Goal: Task Accomplishment & Management: Complete application form

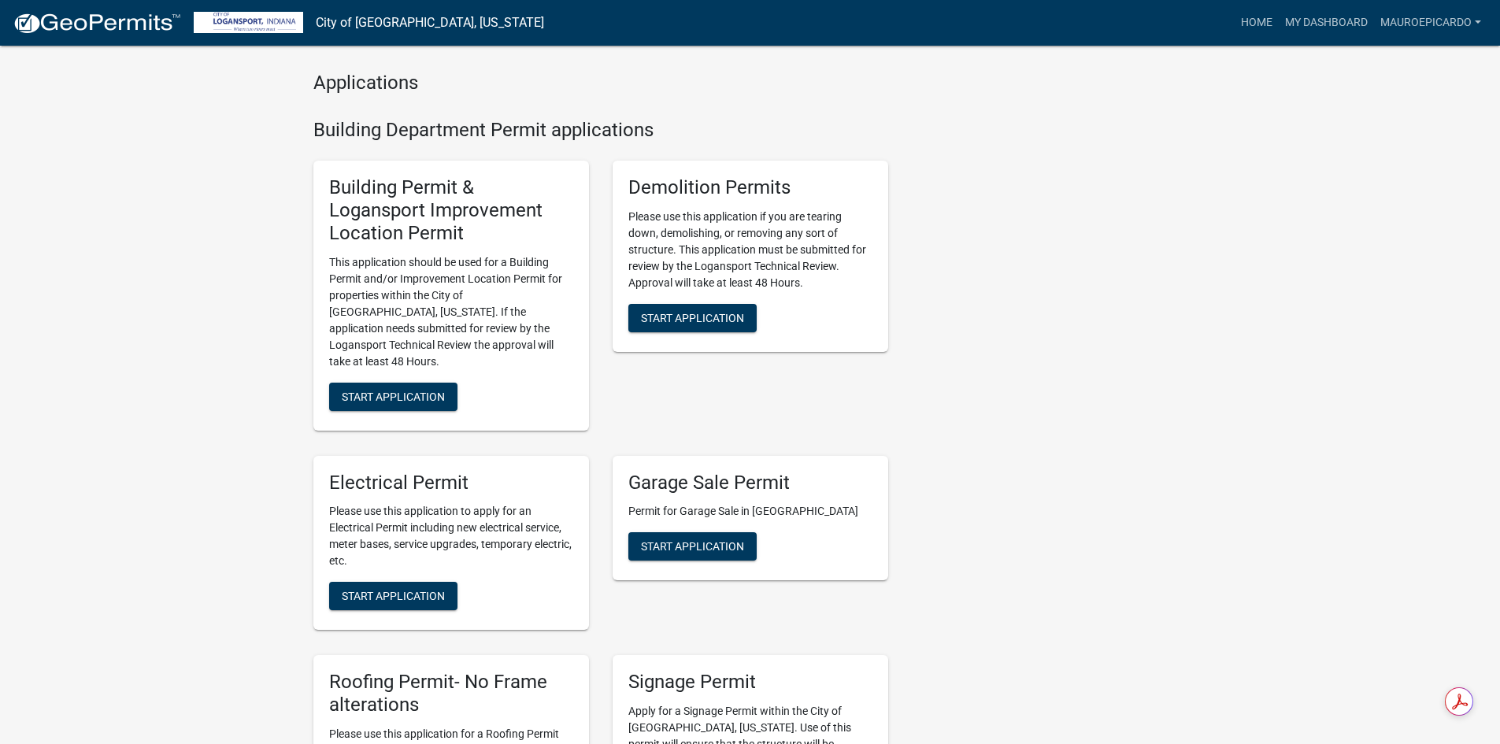
scroll to position [551, 0]
click at [387, 391] on span "Start Application" at bounding box center [393, 397] width 103 height 13
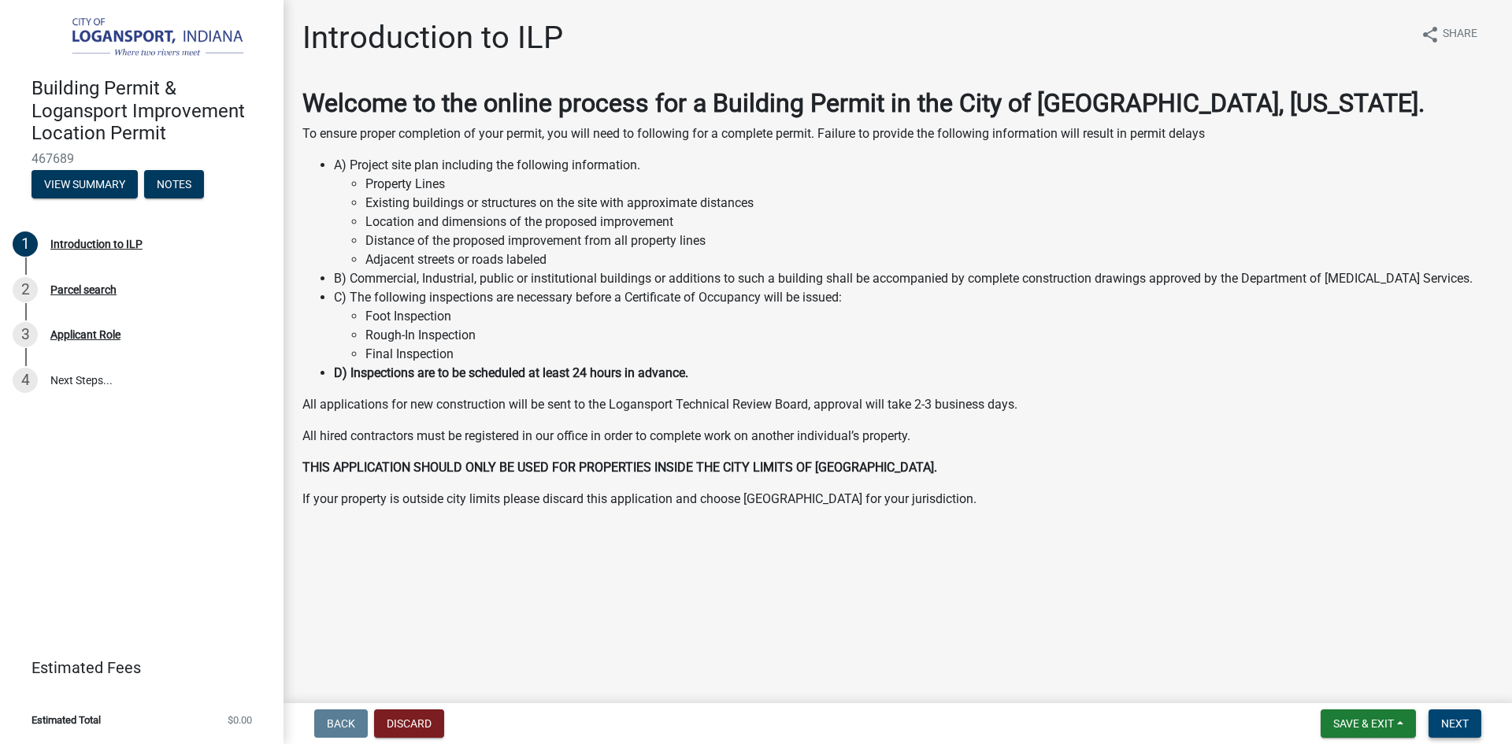
click at [1458, 725] on span "Next" at bounding box center [1455, 723] width 28 height 13
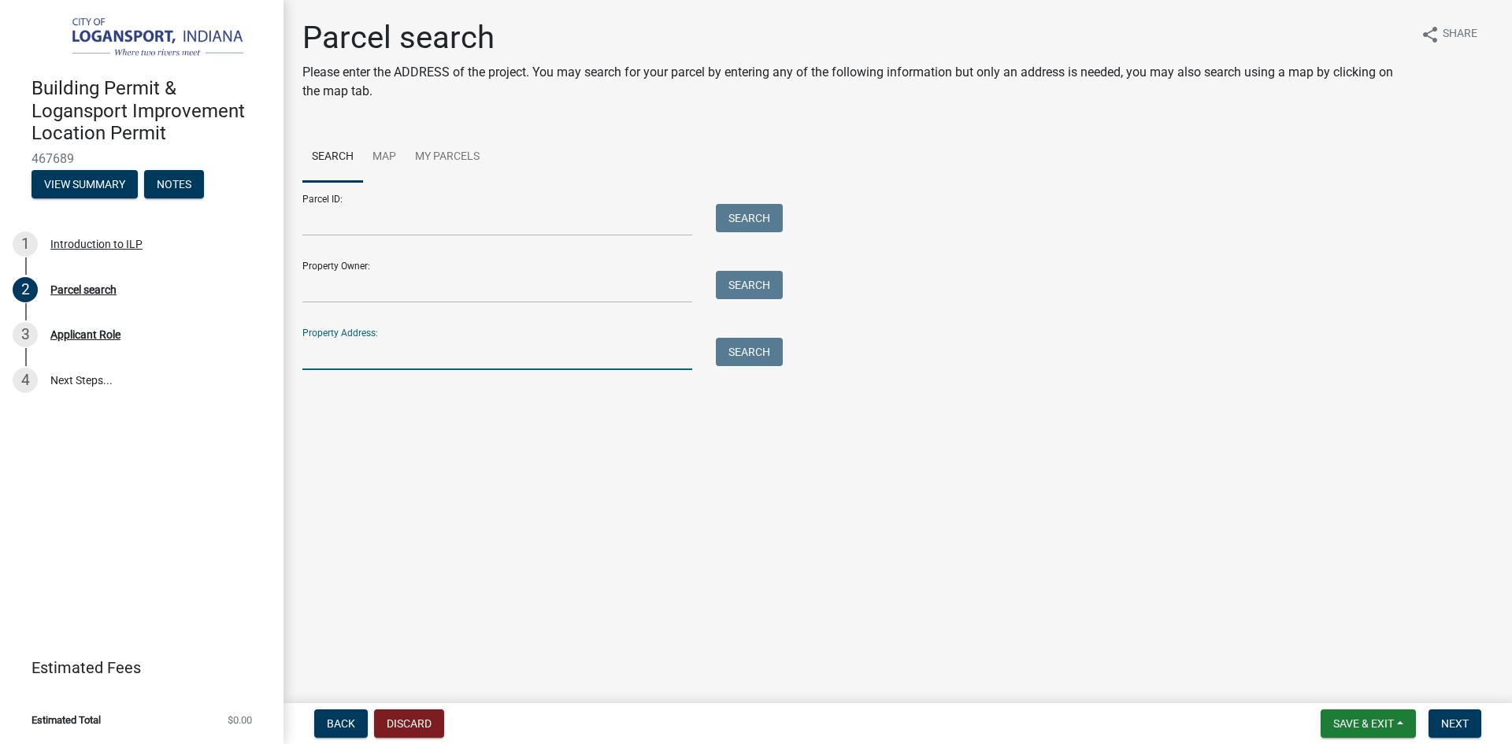
click at [434, 352] on input "Property Address:" at bounding box center [497, 354] width 390 height 32
type input "1617 [PERSON_NAME] ST"
click at [754, 351] on button "Search" at bounding box center [749, 352] width 67 height 28
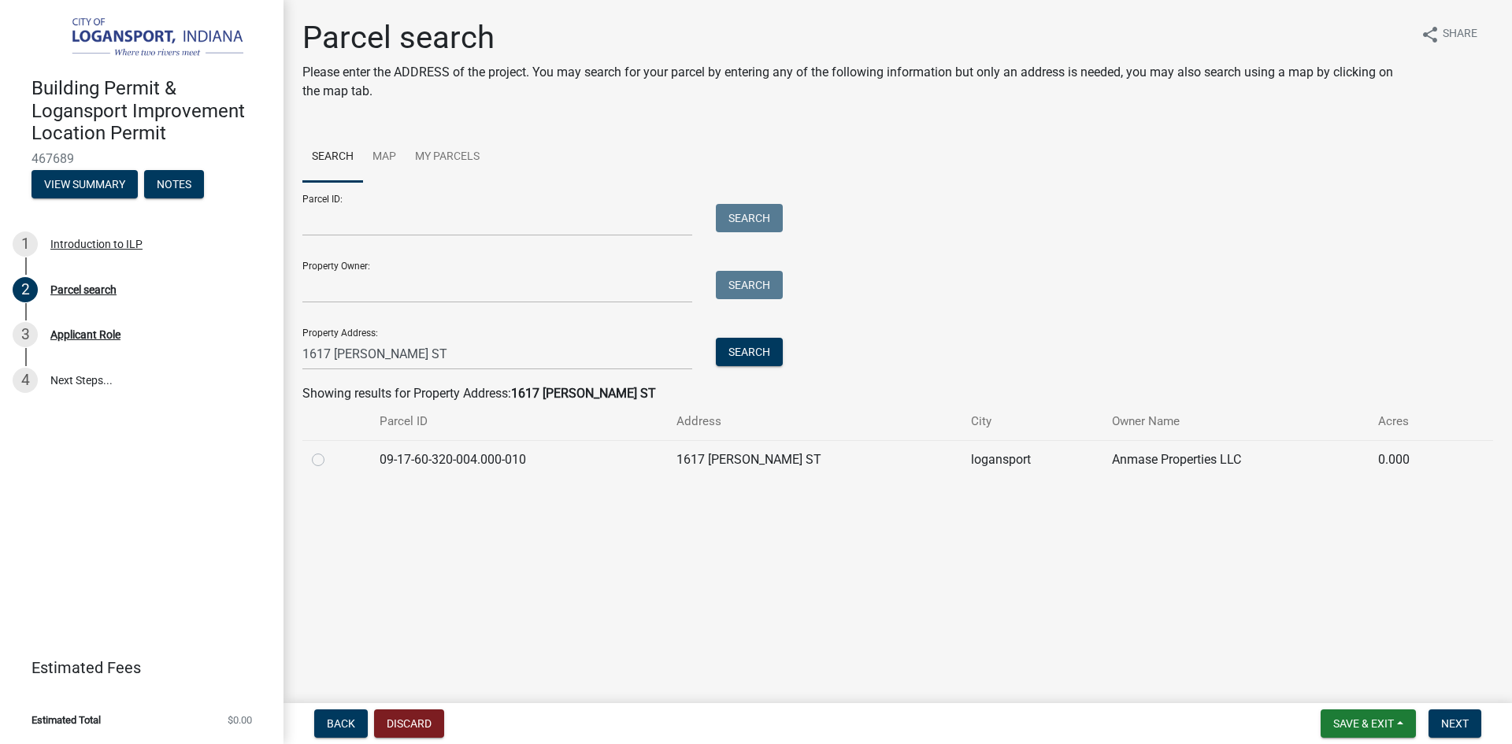
click at [331, 450] on label at bounding box center [331, 450] width 0 height 0
click at [331, 459] on input "radio" at bounding box center [336, 455] width 10 height 10
radio input "true"
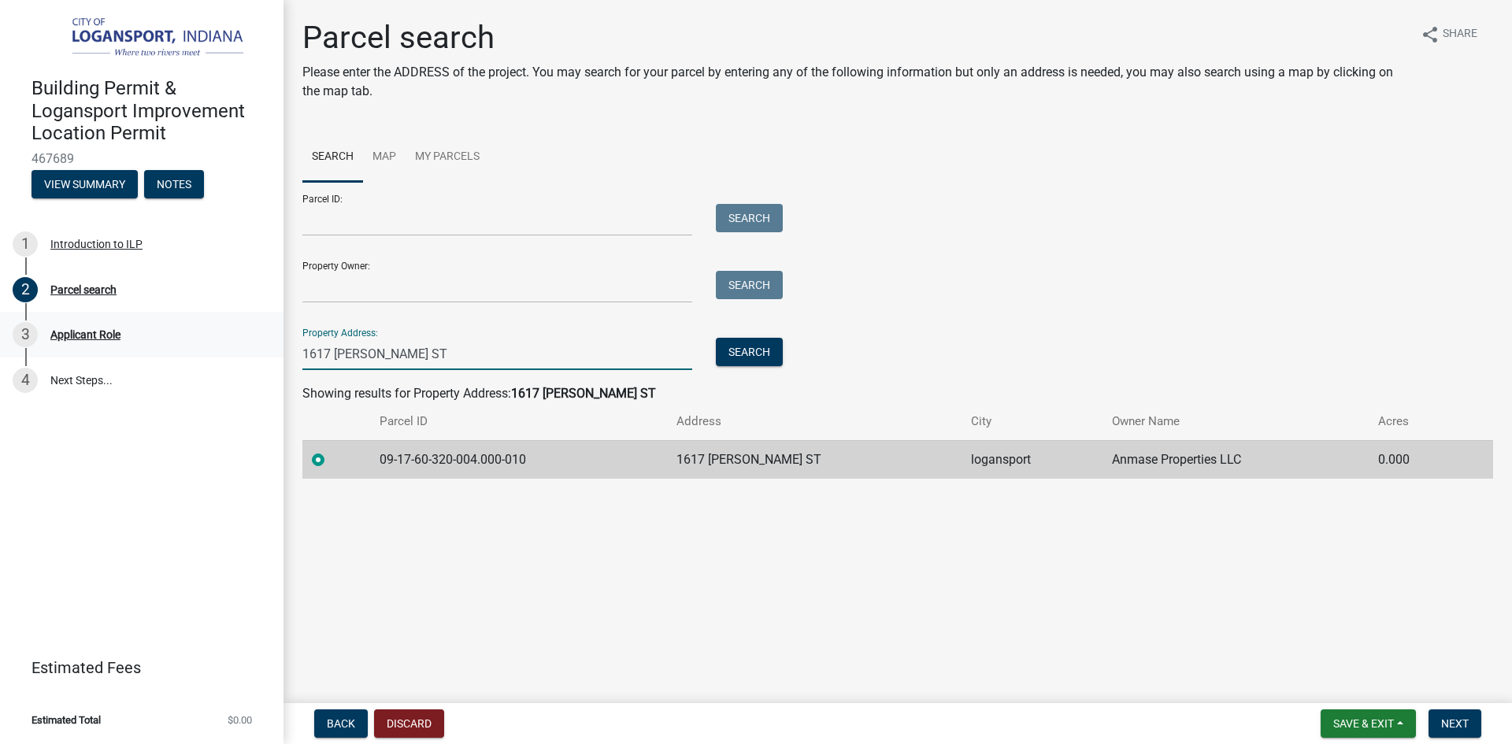
drag, startPoint x: 451, startPoint y: 358, endPoint x: 277, endPoint y: 345, distance: 174.5
click at [277, 345] on div "Building Permit & Logansport Improvement Location Permit 467689 View Summary No…" at bounding box center [756, 372] width 1512 height 744
click at [762, 353] on button "Search" at bounding box center [749, 352] width 67 height 28
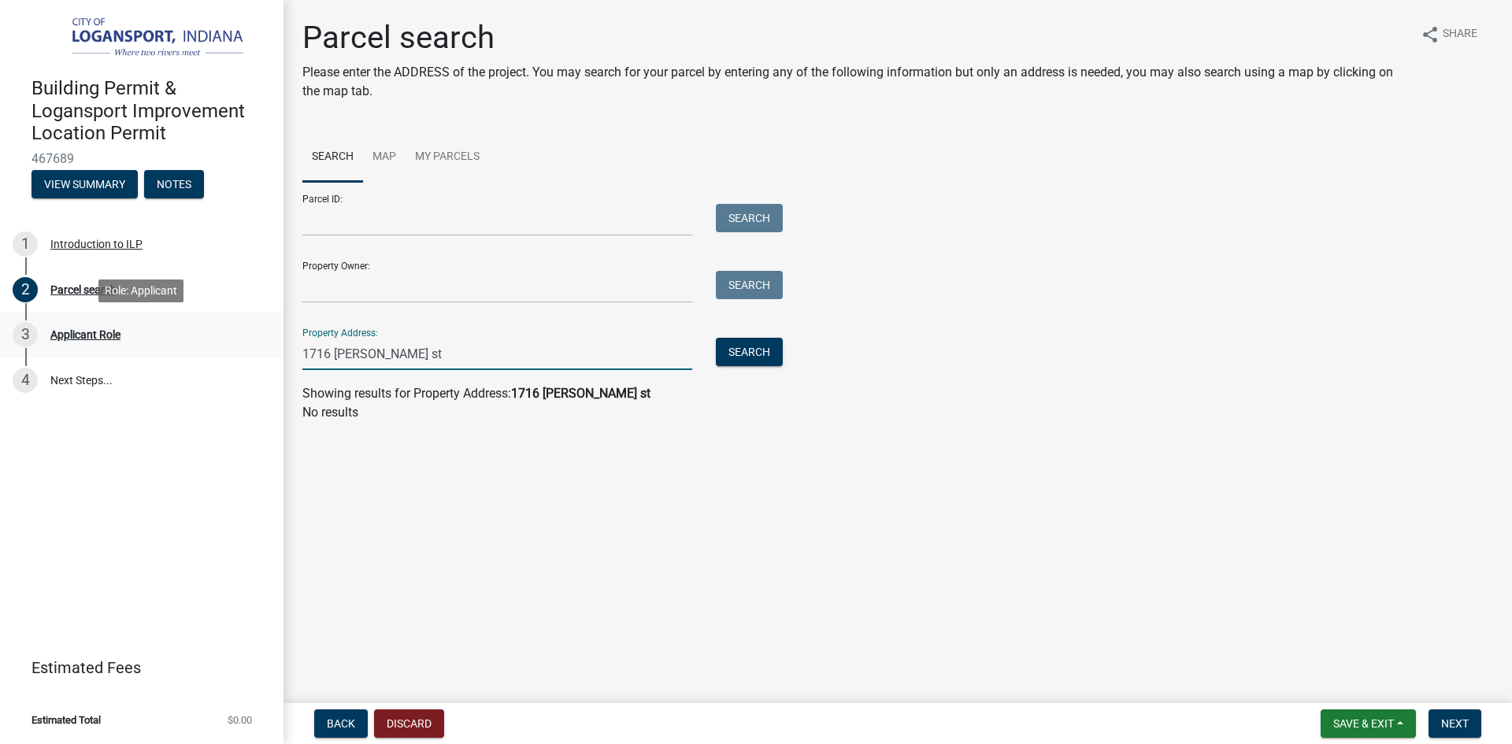
drag, startPoint x: 419, startPoint y: 354, endPoint x: 273, endPoint y: 344, distance: 146.0
click at [273, 344] on div "Building Permit & Logansport Improvement Location Permit 467689 View Summary No…" at bounding box center [756, 372] width 1512 height 744
type input "1617 [PERSON_NAME] ST"
click at [757, 351] on button "Search" at bounding box center [749, 352] width 67 height 28
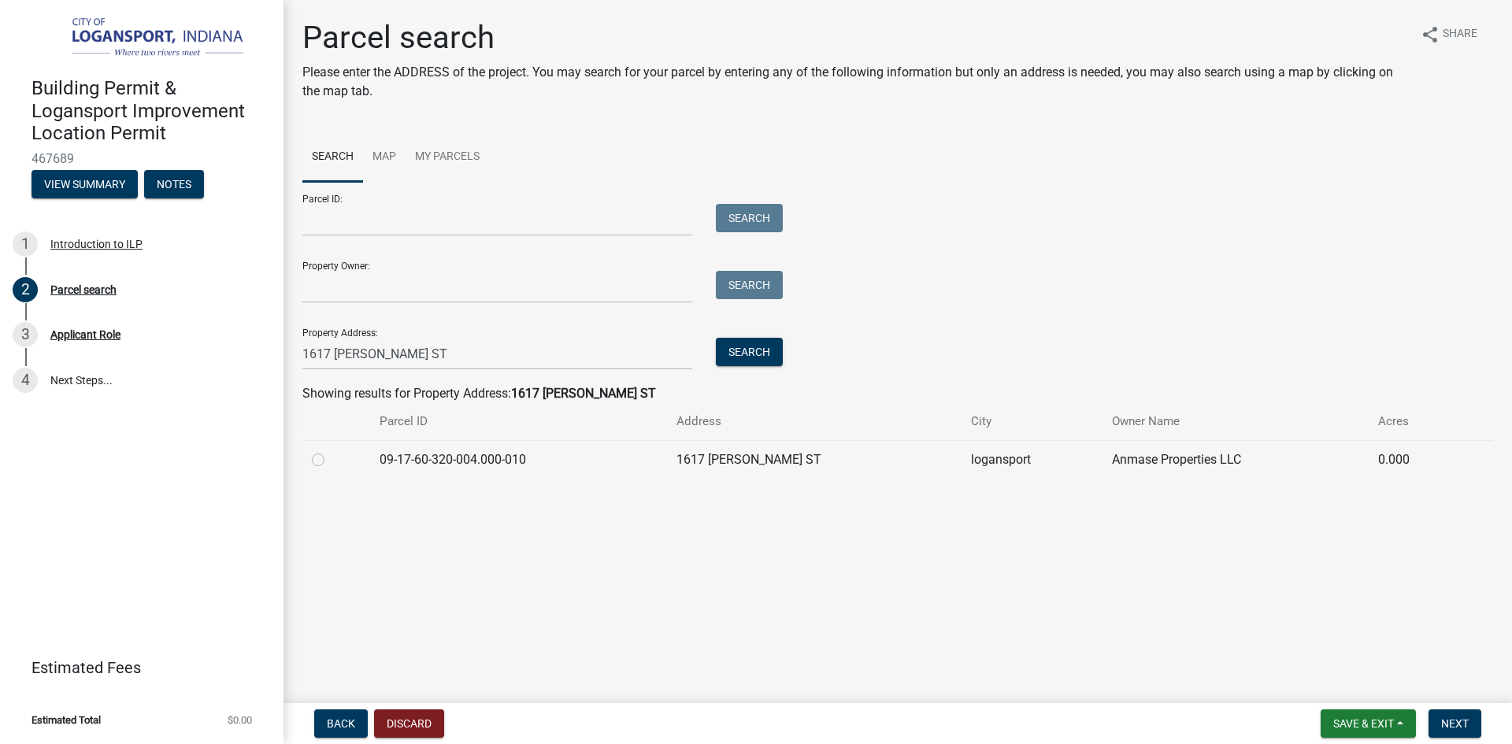
click at [331, 450] on label at bounding box center [331, 450] width 0 height 0
click at [331, 461] on input "radio" at bounding box center [336, 455] width 10 height 10
radio input "true"
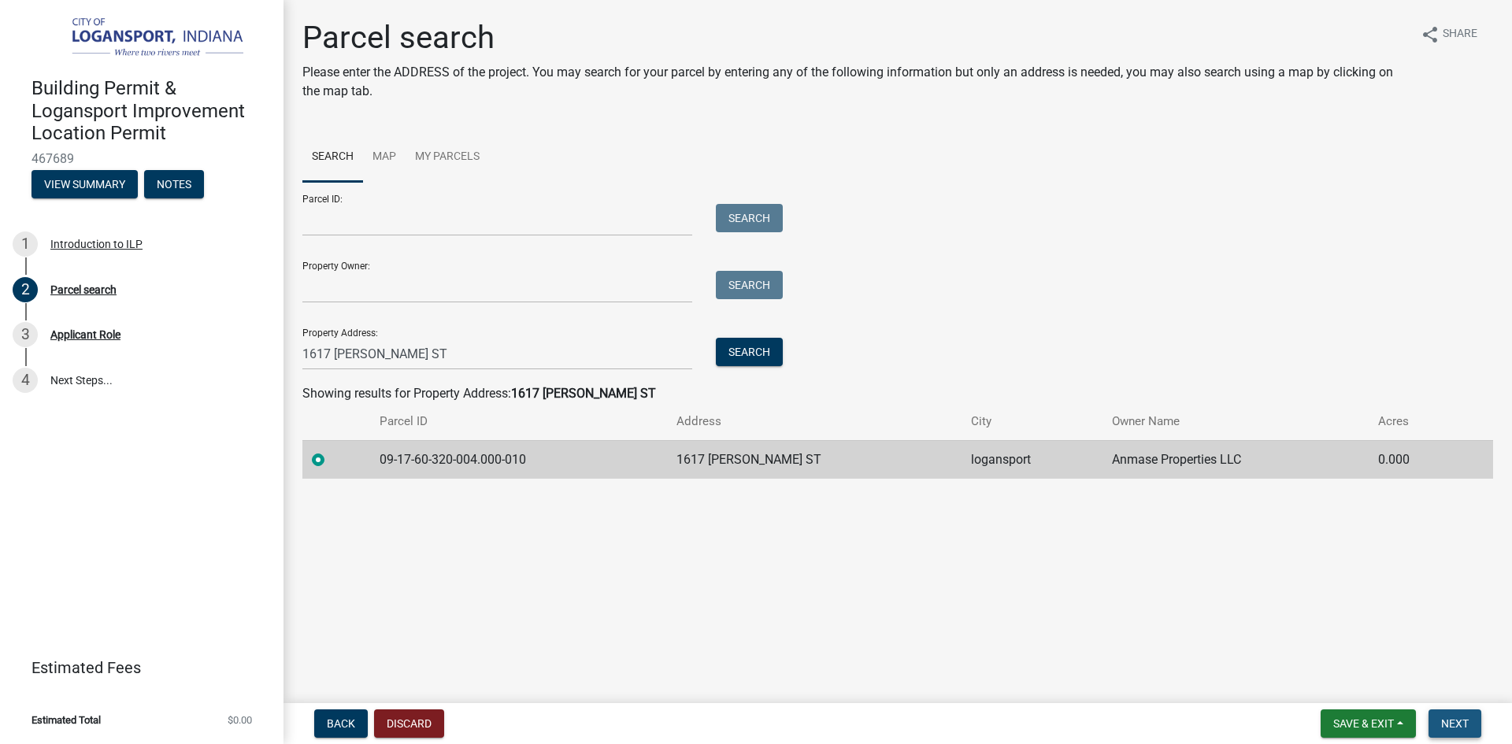
click at [1462, 715] on button "Next" at bounding box center [1455, 724] width 53 height 28
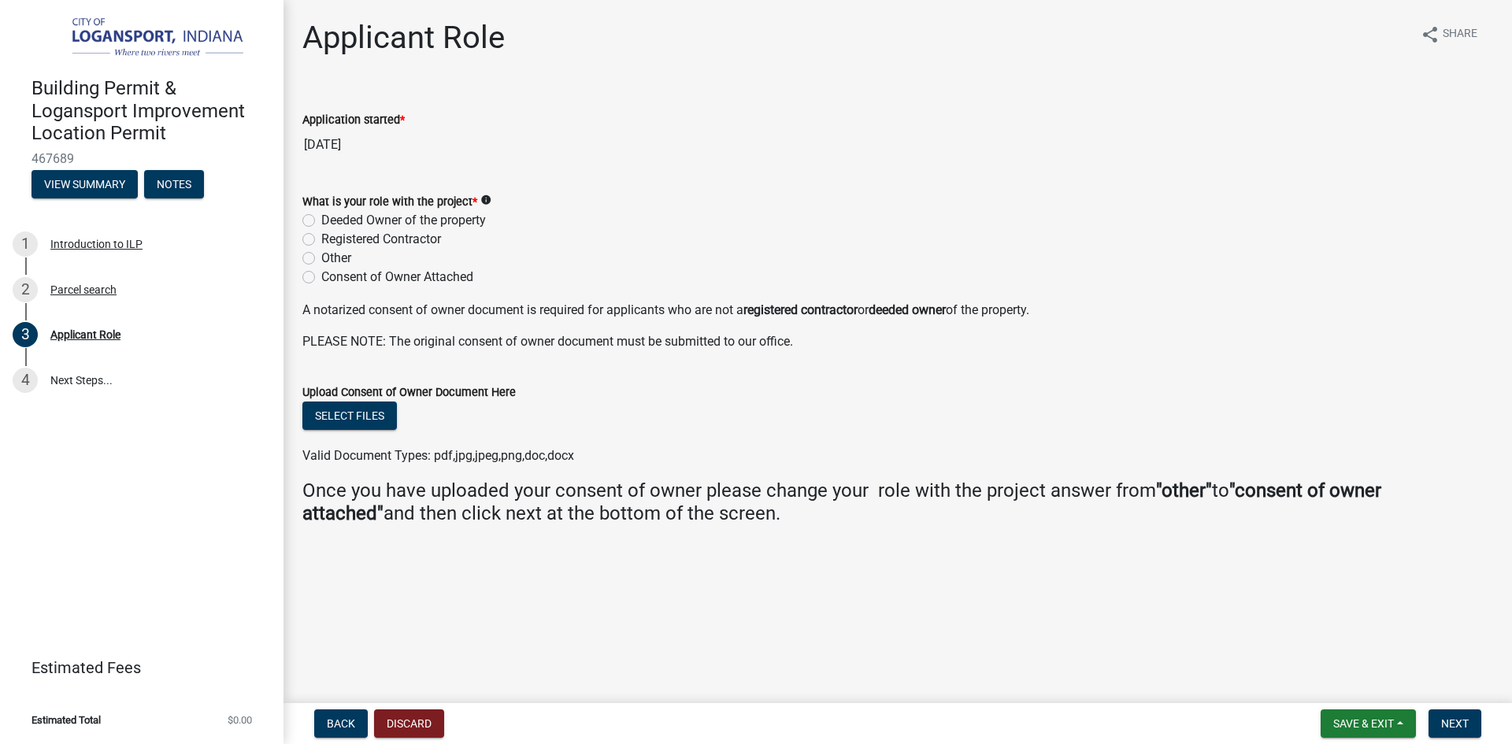
click at [321, 239] on label "Registered Contractor" at bounding box center [381, 239] width 120 height 19
click at [321, 239] on input "Registered Contractor" at bounding box center [326, 235] width 10 height 10
radio input "true"
click at [1463, 724] on span "Next" at bounding box center [1455, 723] width 28 height 13
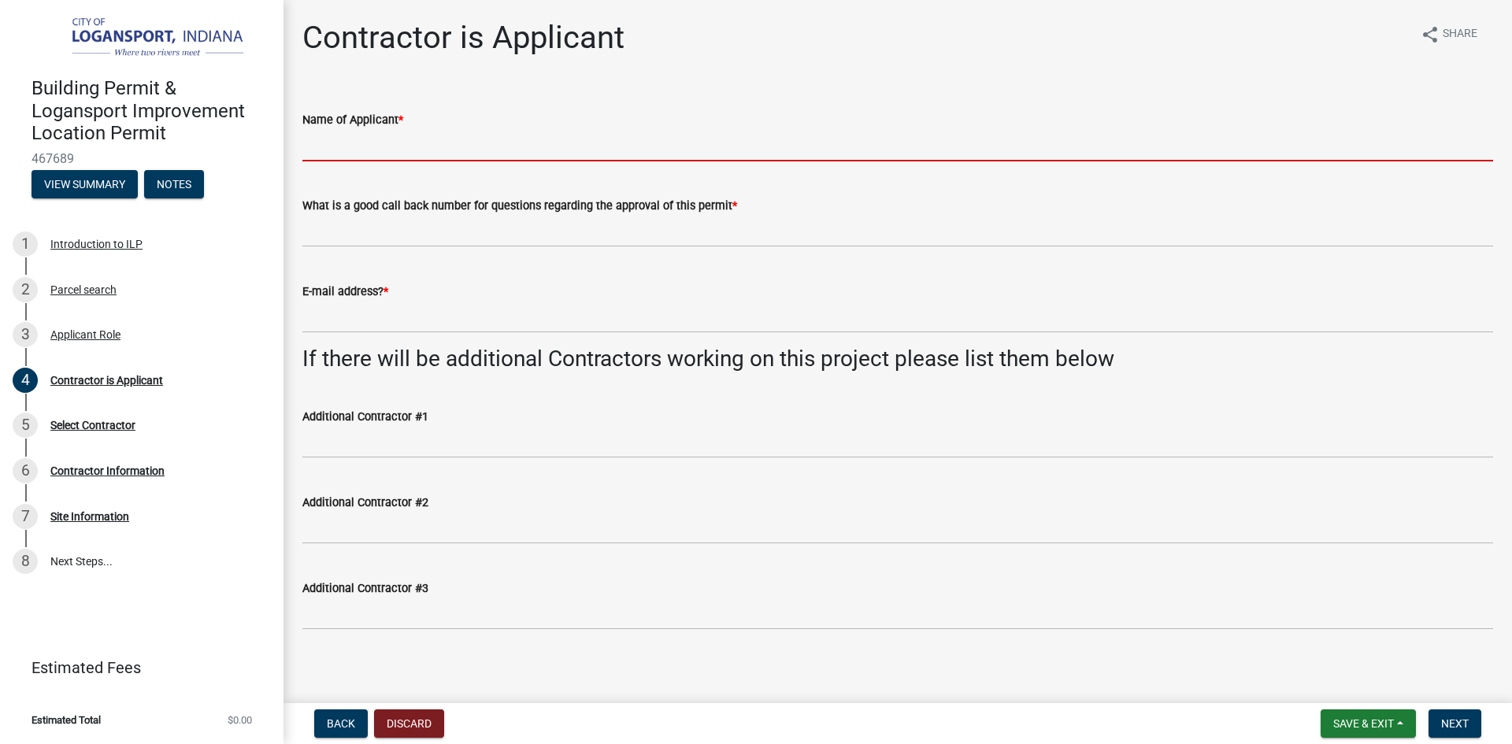
click at [365, 146] on input "Name of Applicant *" at bounding box center [897, 145] width 1191 height 32
type input "[PERSON_NAME]"
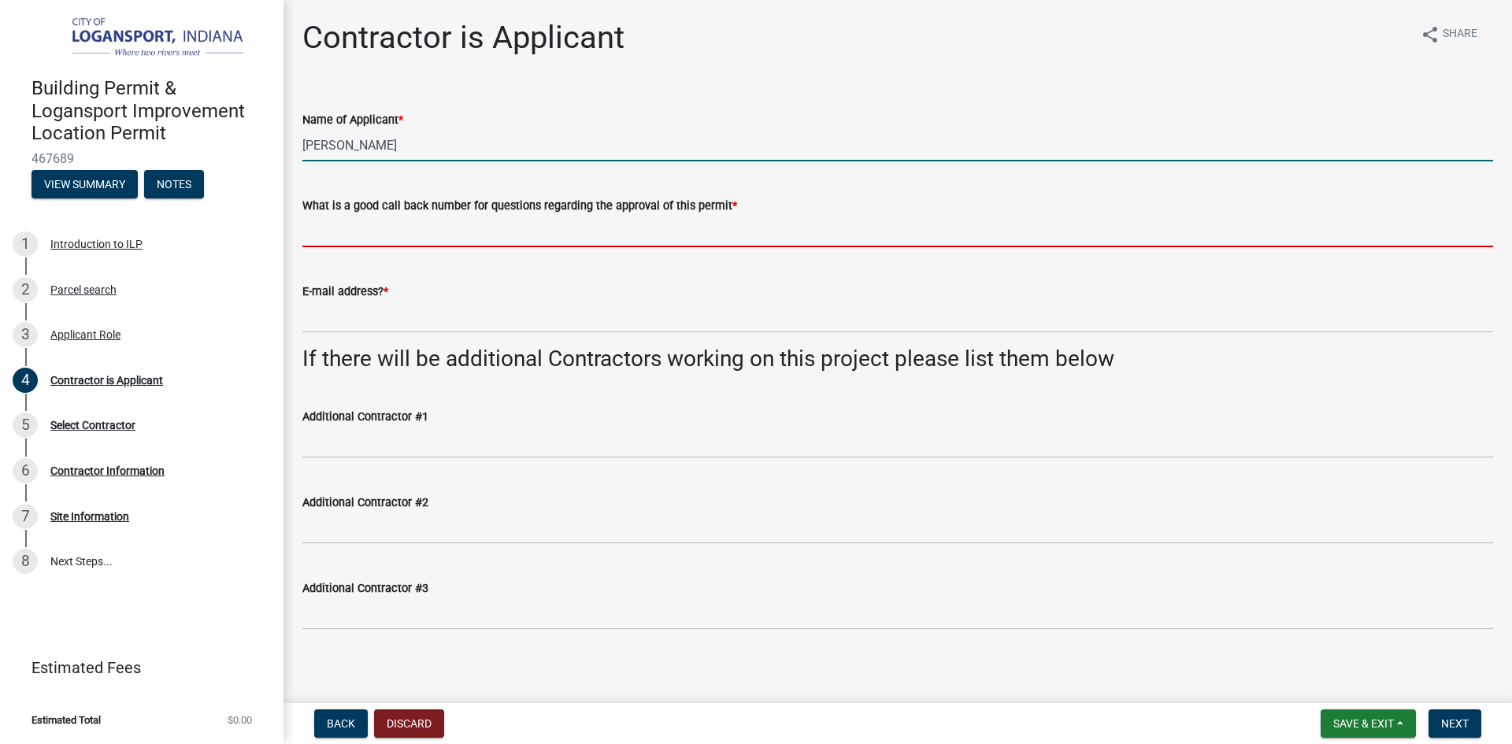
type input "5747025531"
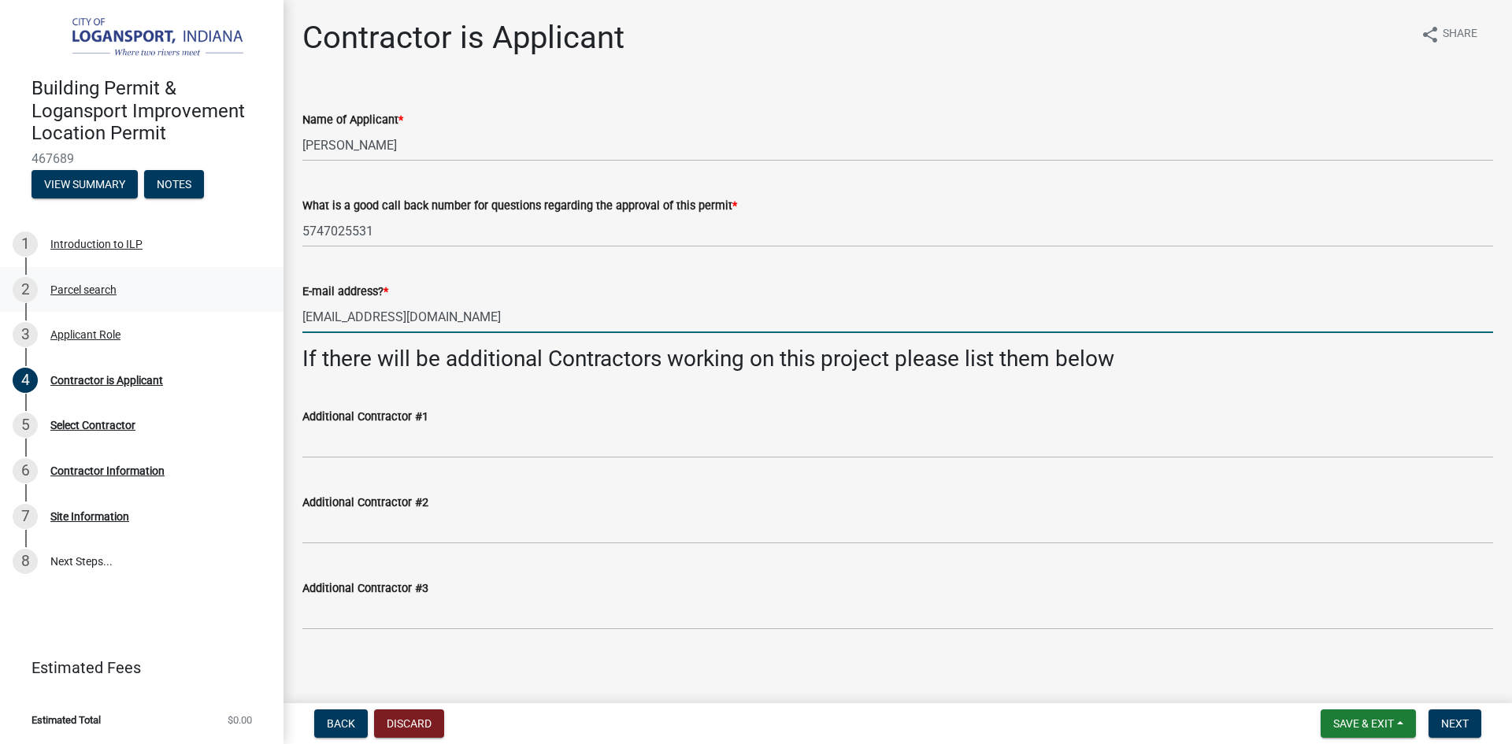
drag, startPoint x: 484, startPoint y: 322, endPoint x: 279, endPoint y: 309, distance: 205.1
click at [279, 309] on div "Building Permit & Logansport Improvement Location Permit 467689 View Summary No…" at bounding box center [756, 372] width 1512 height 744
type input "[EMAIL_ADDRESS][DOMAIN_NAME]"
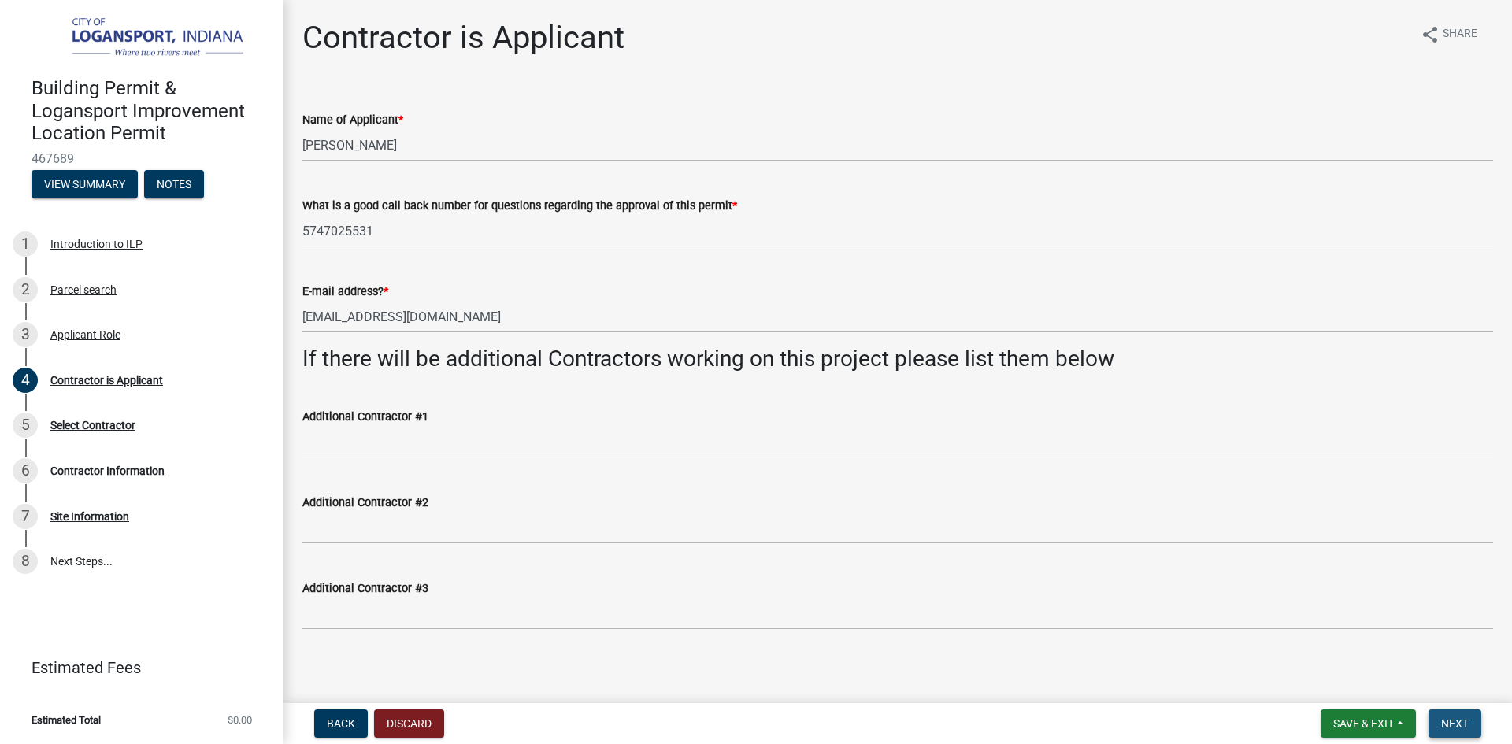
click at [1466, 725] on span "Next" at bounding box center [1455, 723] width 28 height 13
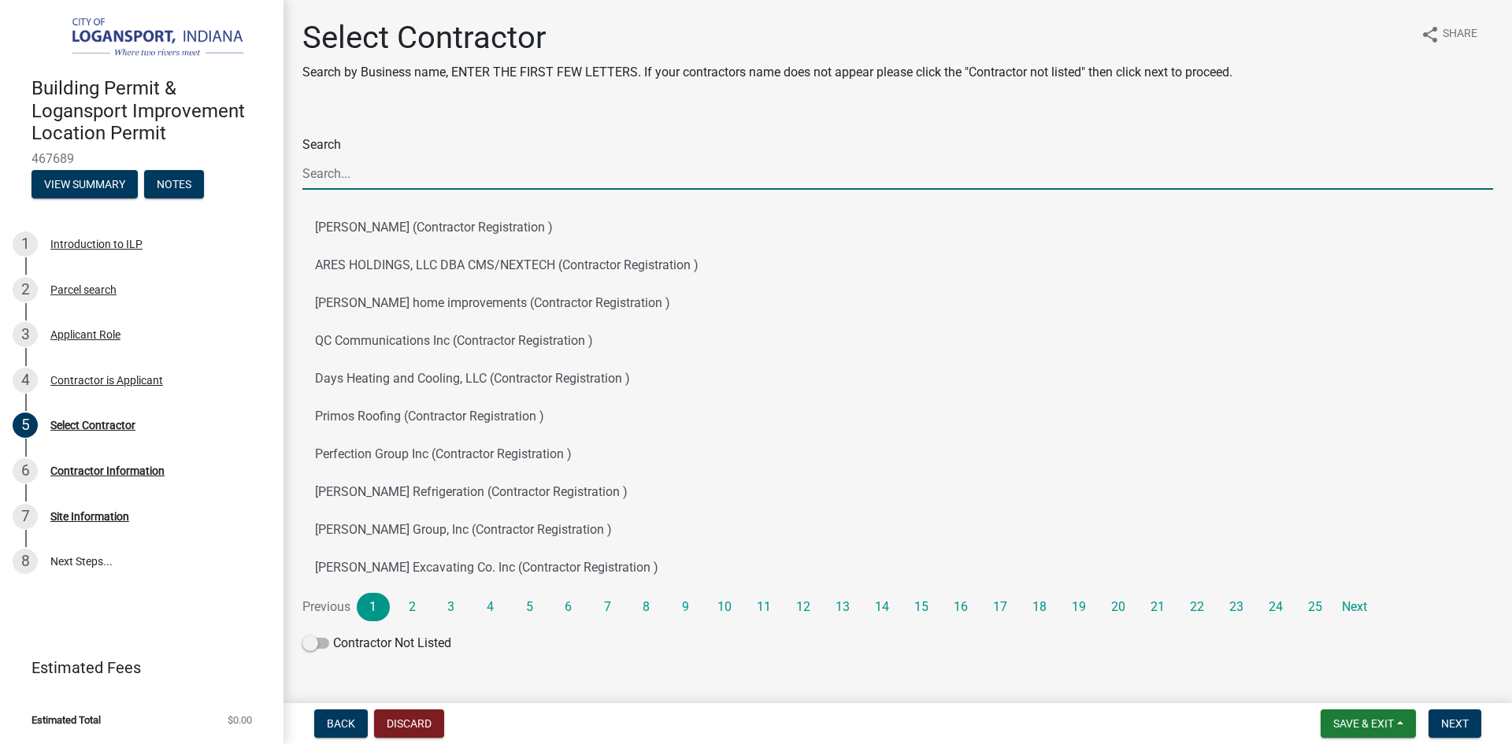
click at [355, 172] on input "Search" at bounding box center [897, 173] width 1191 height 32
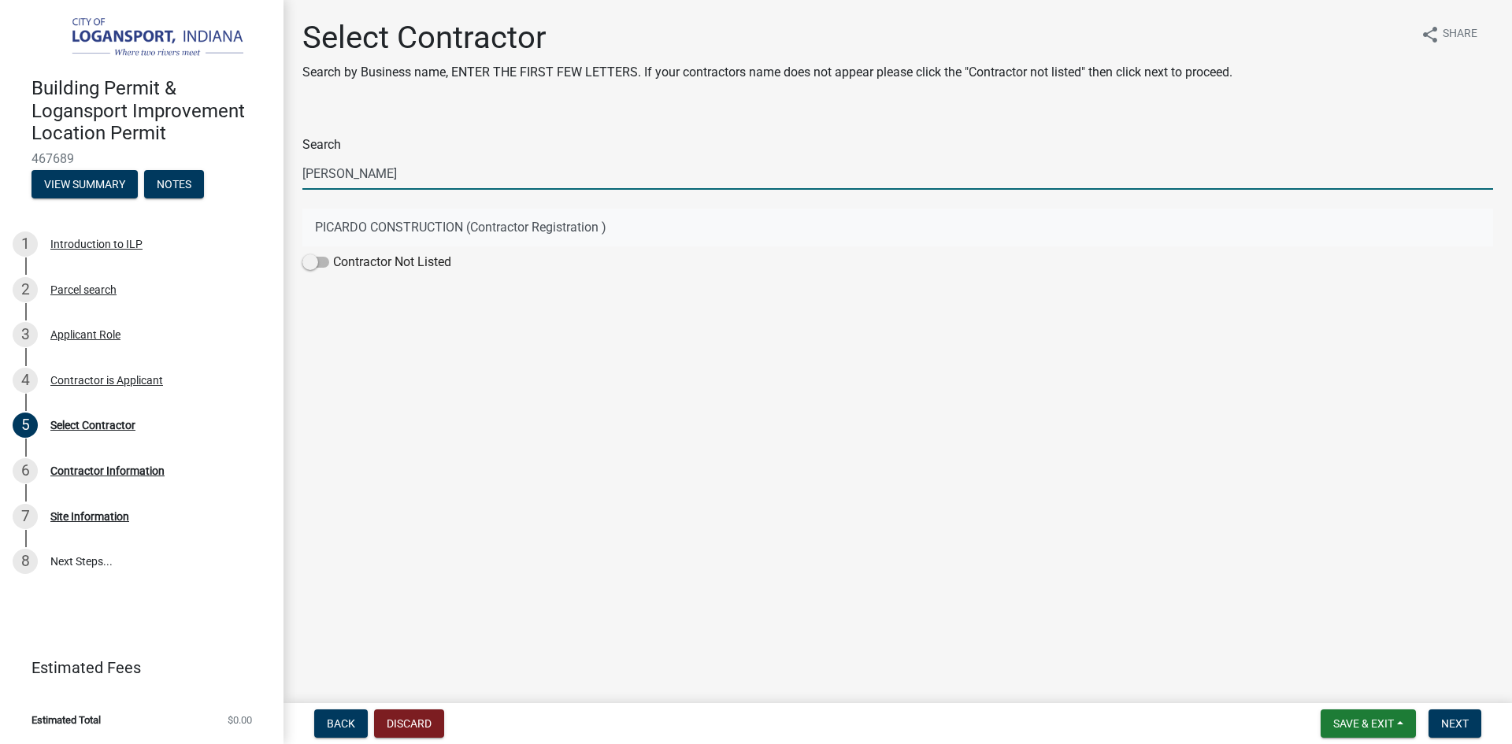
type input "[PERSON_NAME]"
click at [345, 232] on button "PICARDO CONSTRUCTION (Contractor Registration )" at bounding box center [897, 228] width 1191 height 38
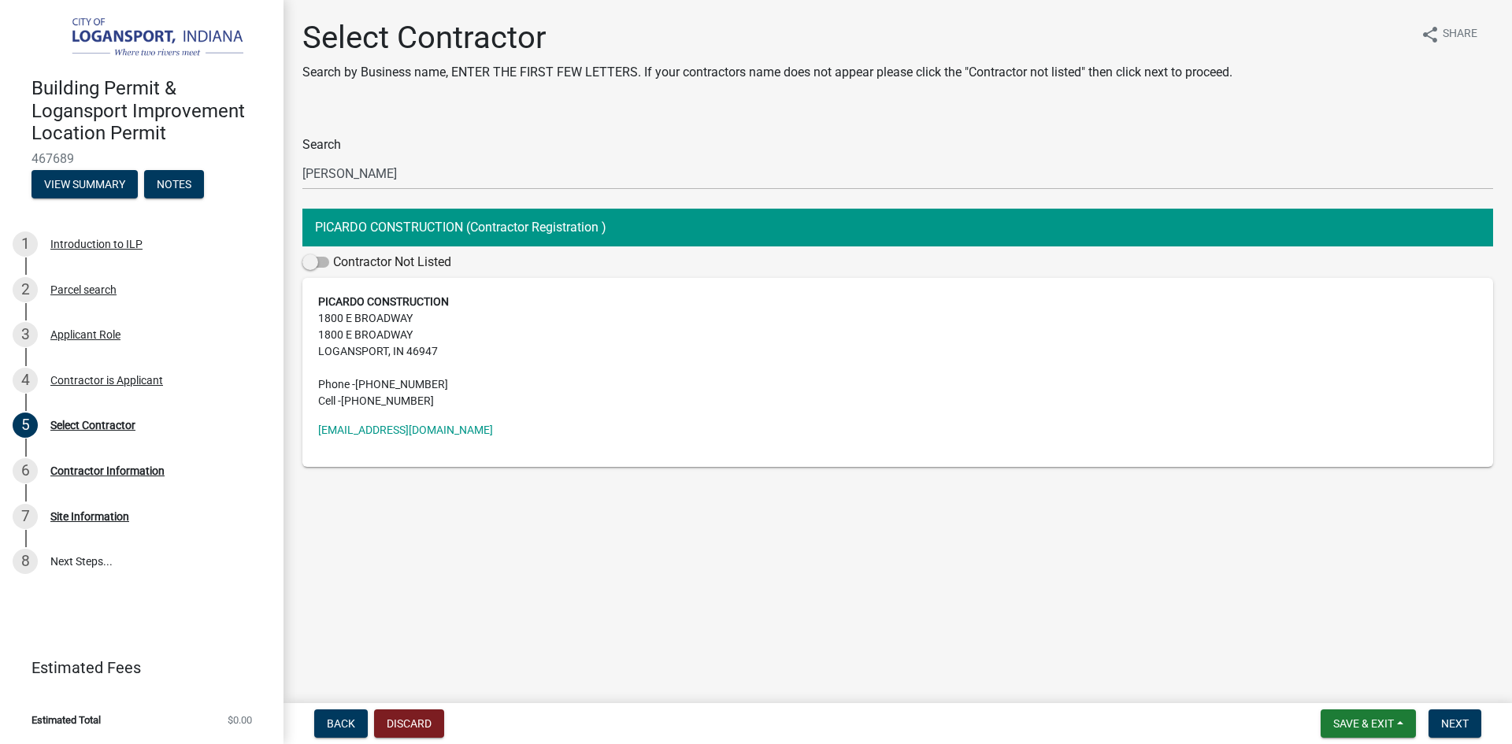
click at [417, 222] on button "PICARDO CONSTRUCTION (Contractor Registration )" at bounding box center [897, 228] width 1191 height 38
click at [387, 300] on strong "PICARDO CONSTRUCTION" at bounding box center [383, 301] width 131 height 13
click at [1466, 723] on span "Next" at bounding box center [1455, 723] width 28 height 13
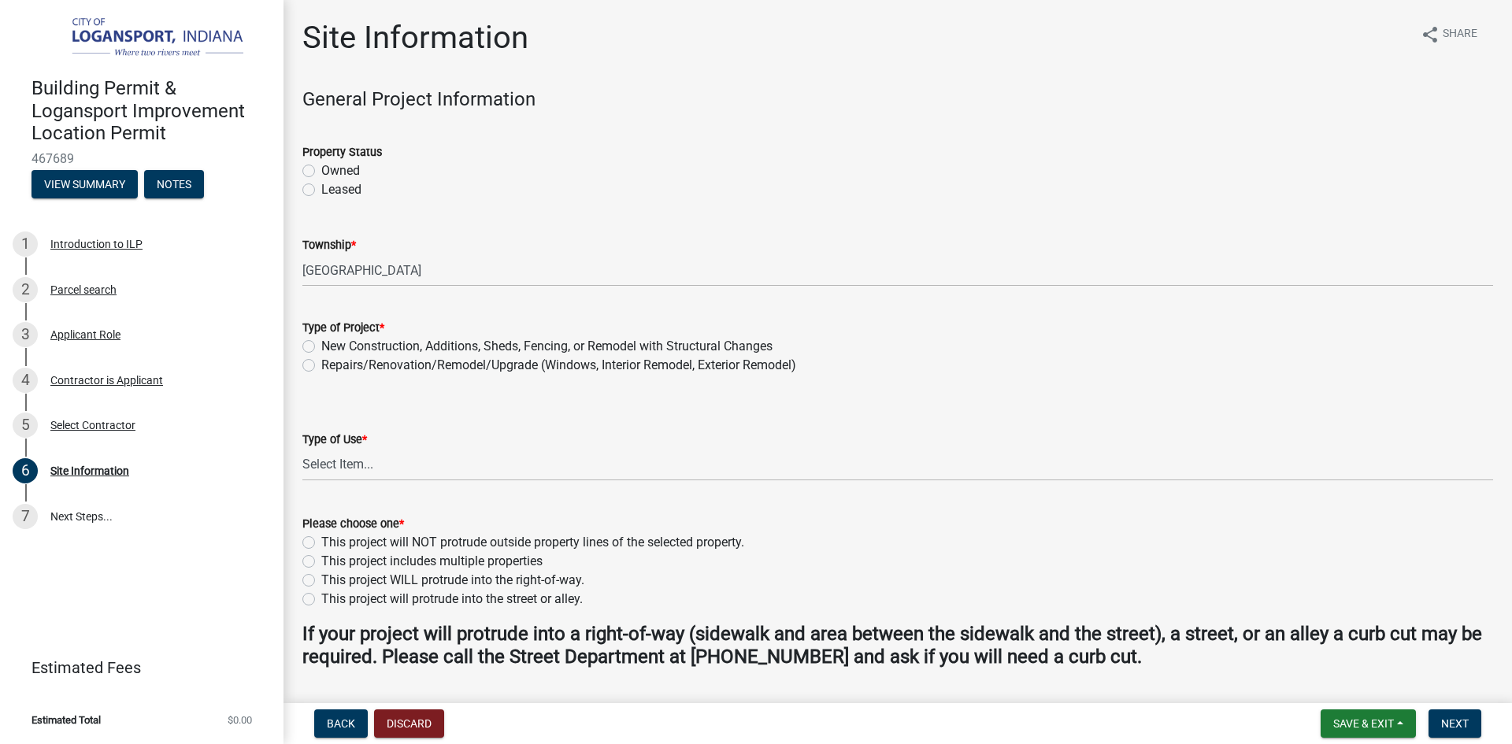
click at [321, 170] on label "Owned" at bounding box center [340, 170] width 39 height 19
click at [321, 170] on input "Owned" at bounding box center [326, 166] width 10 height 10
radio input "true"
click at [321, 365] on label "Repairs/Renovation/Remodel/Upgrade (Windows, Interior Remodel, Exterior Remodel)" at bounding box center [558, 365] width 475 height 19
click at [321, 365] on input "Repairs/Renovation/Remodel/Upgrade (Windows, Interior Remodel, Exterior Remodel)" at bounding box center [326, 361] width 10 height 10
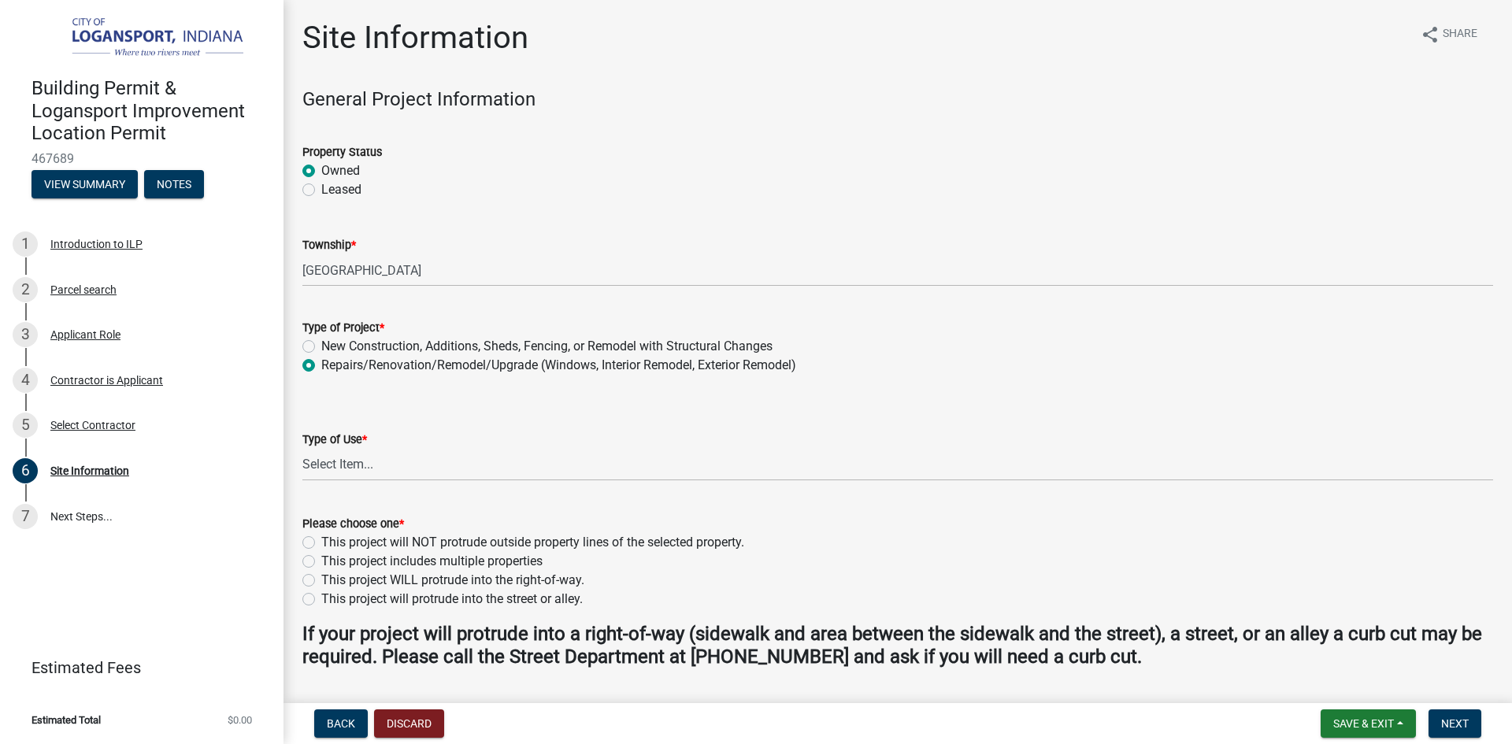
radio input "true"
click at [374, 466] on select "Select Item... Residential Commercial/Industrial Agricultural Public/Semi Public" at bounding box center [897, 465] width 1191 height 32
click at [302, 449] on select "Select Item... Residential Commercial/Industrial Agricultural Public/Semi Public" at bounding box center [897, 465] width 1191 height 32
select select "62802869-e470-474a-8a4c-8dbe1ccdd5ac"
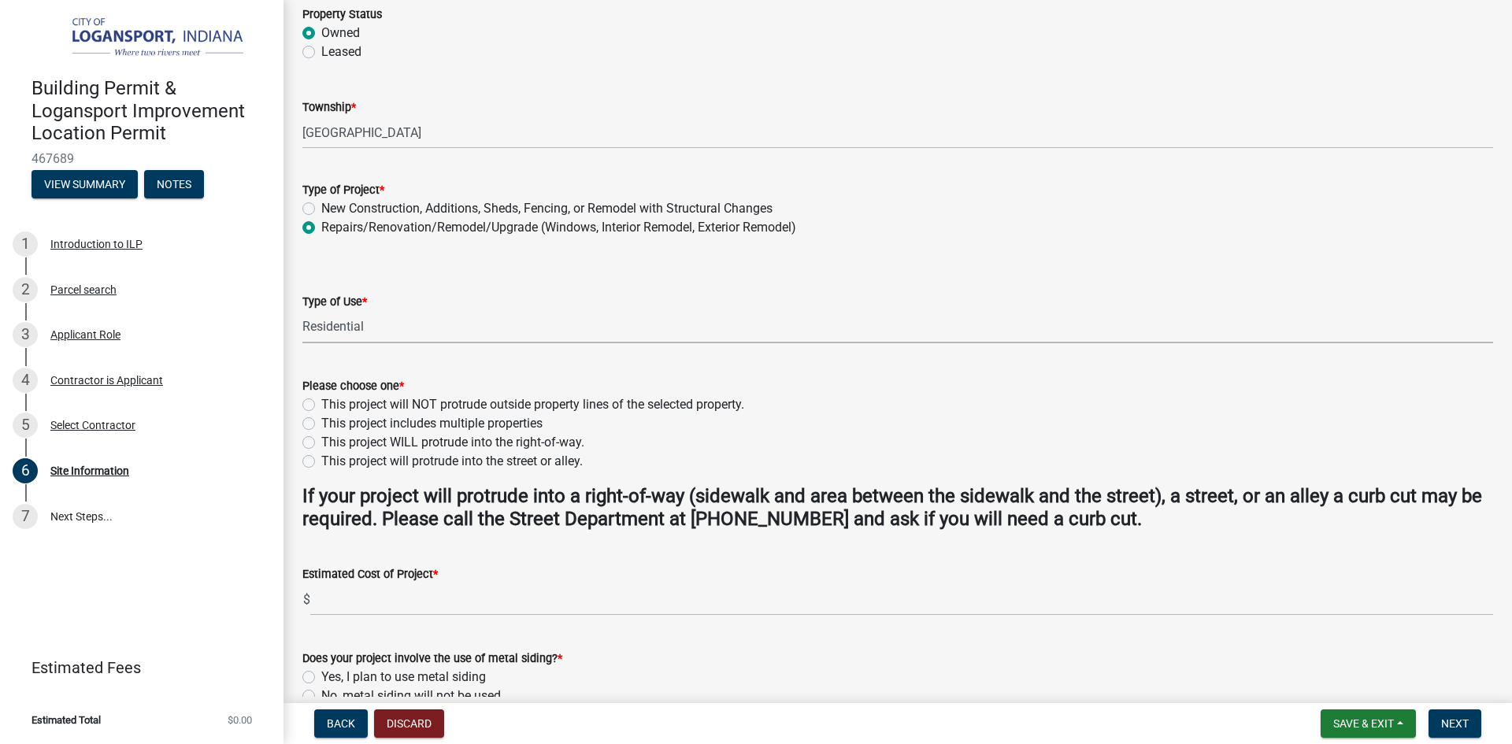
scroll to position [157, 0]
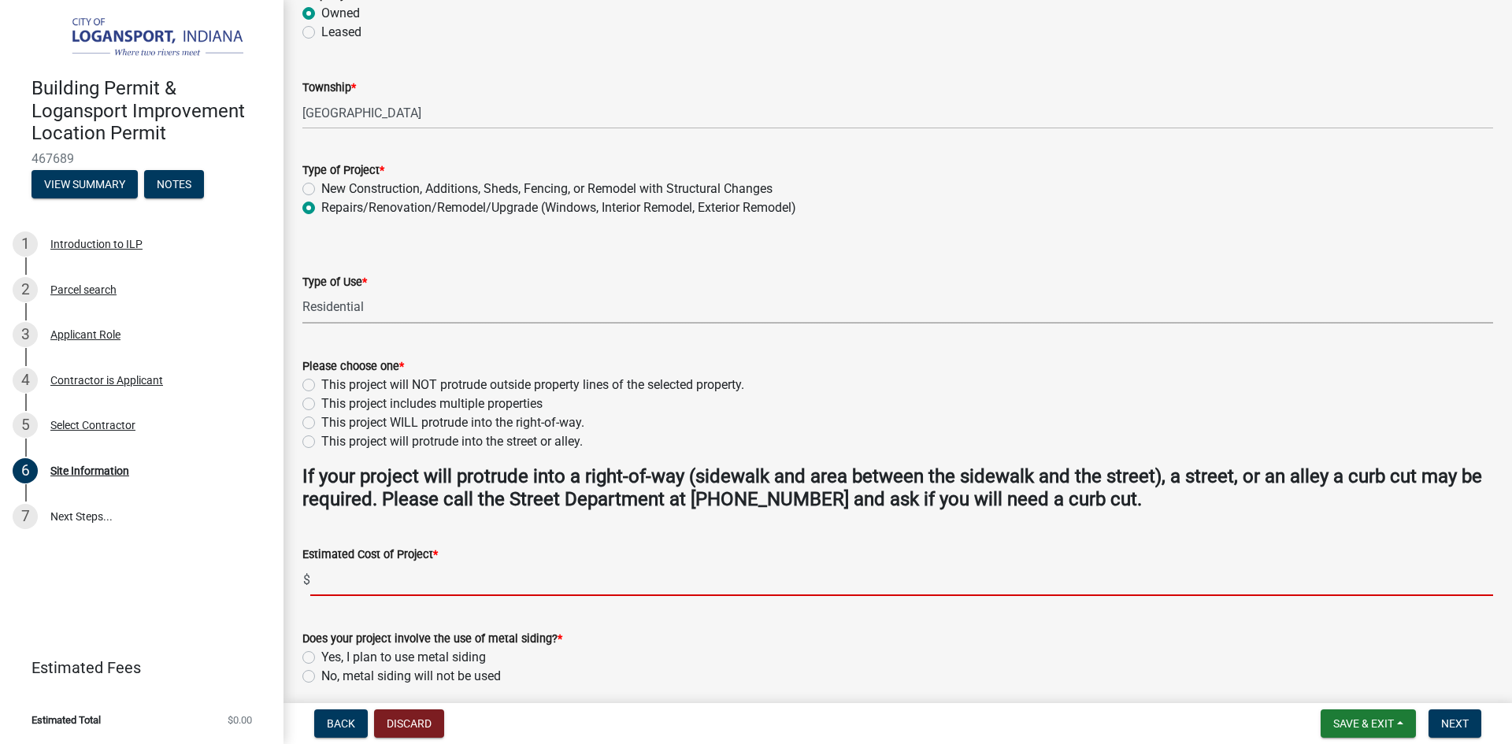
click at [368, 580] on input "text" at bounding box center [901, 580] width 1183 height 32
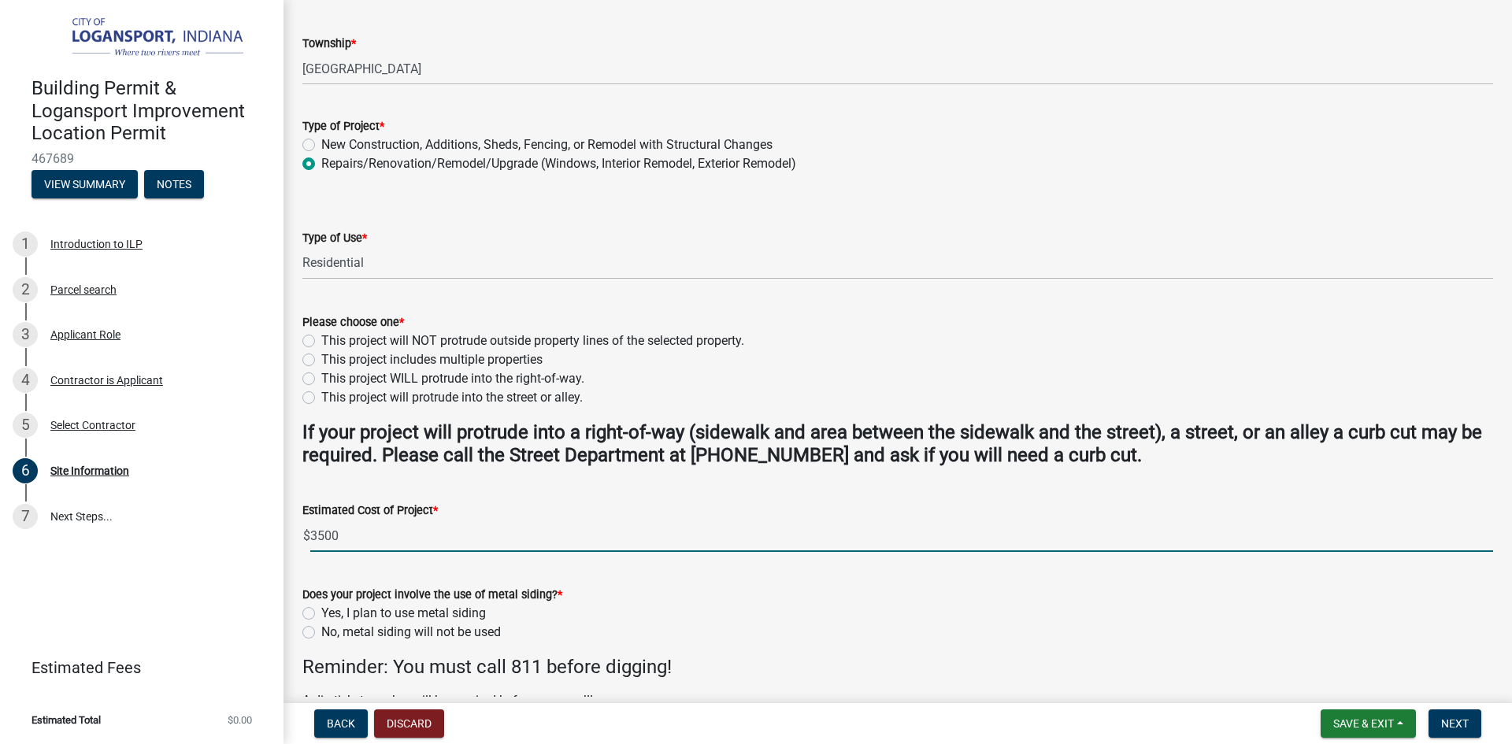
scroll to position [315, 0]
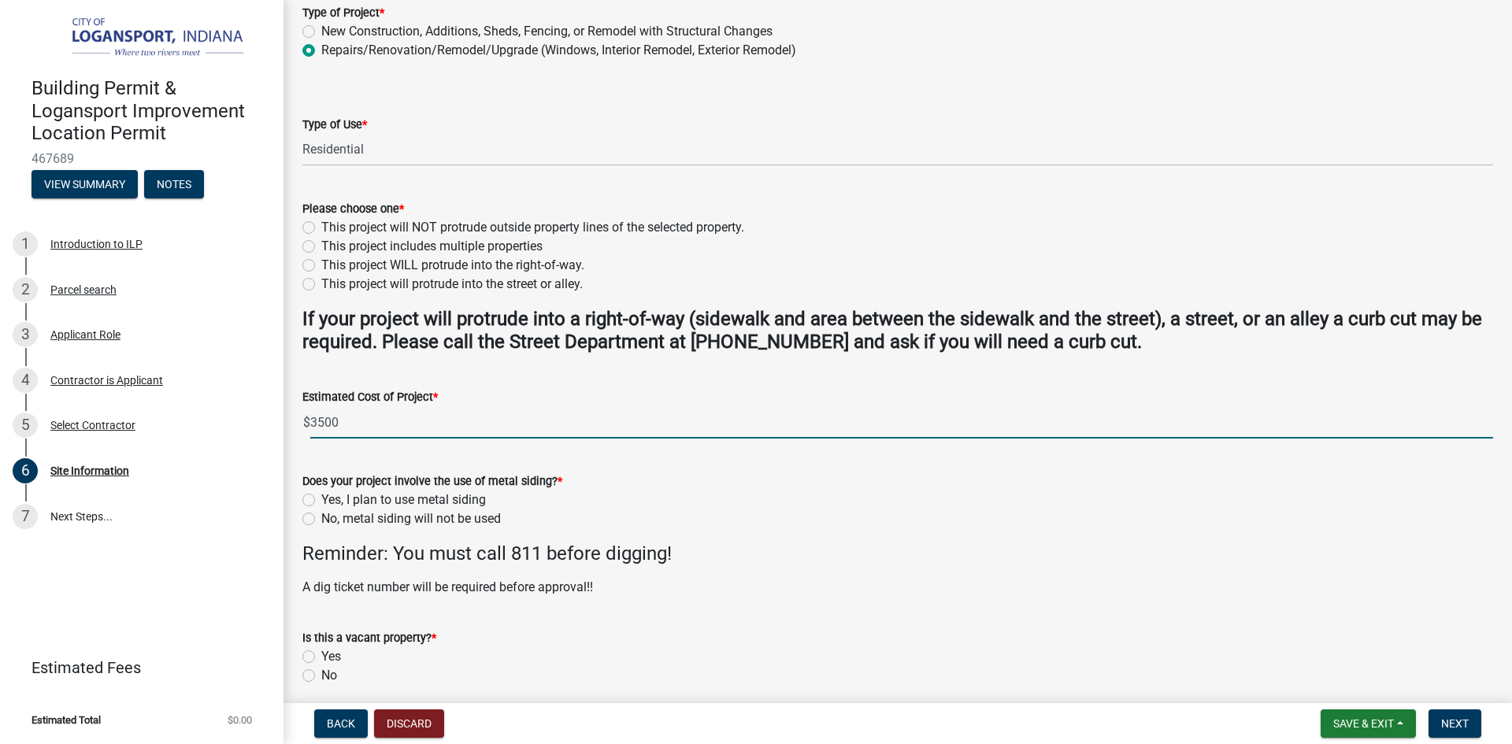
type input "3500"
click at [321, 517] on label "No, metal siding will not be used" at bounding box center [411, 519] width 180 height 19
click at [321, 517] on input "No, metal siding will not be used" at bounding box center [326, 515] width 10 height 10
radio input "true"
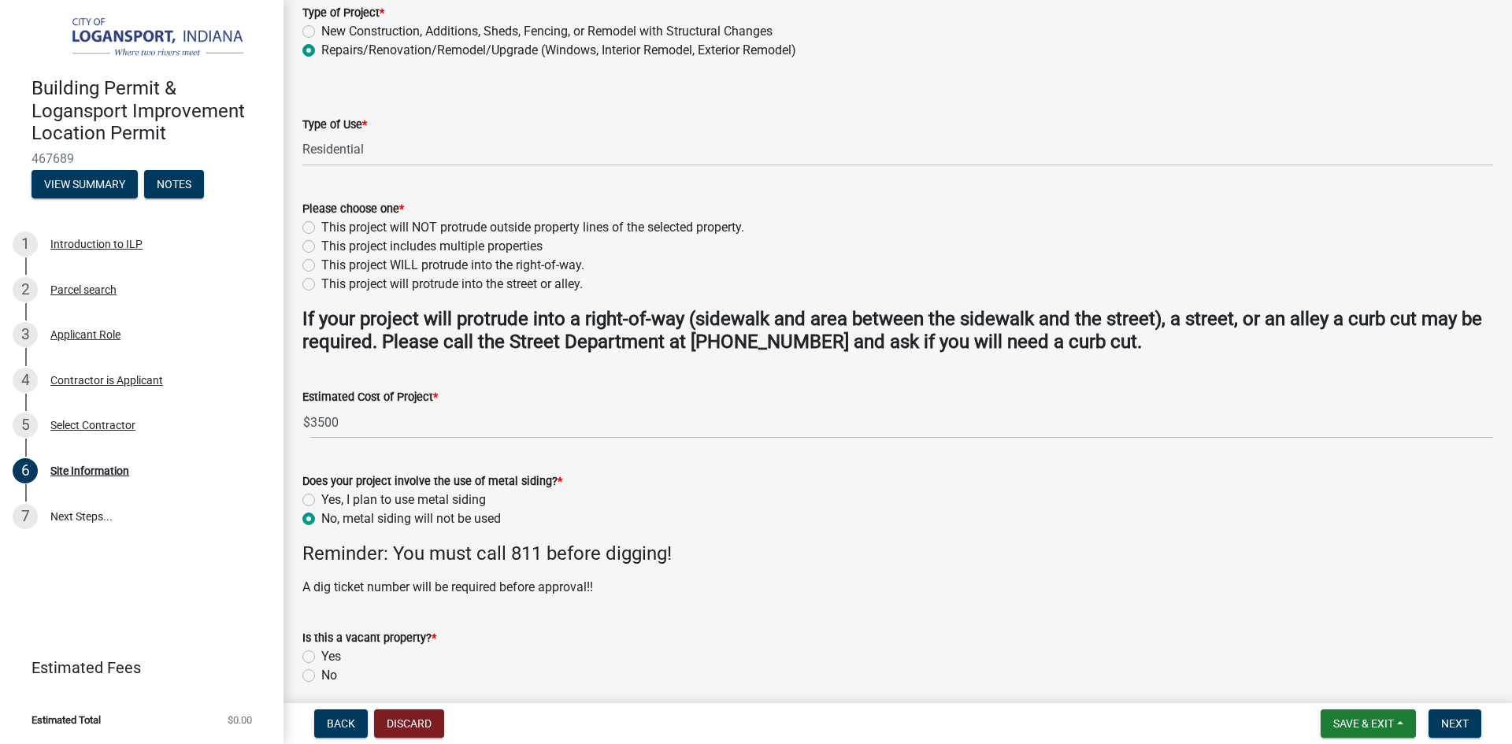
scroll to position [379, 0]
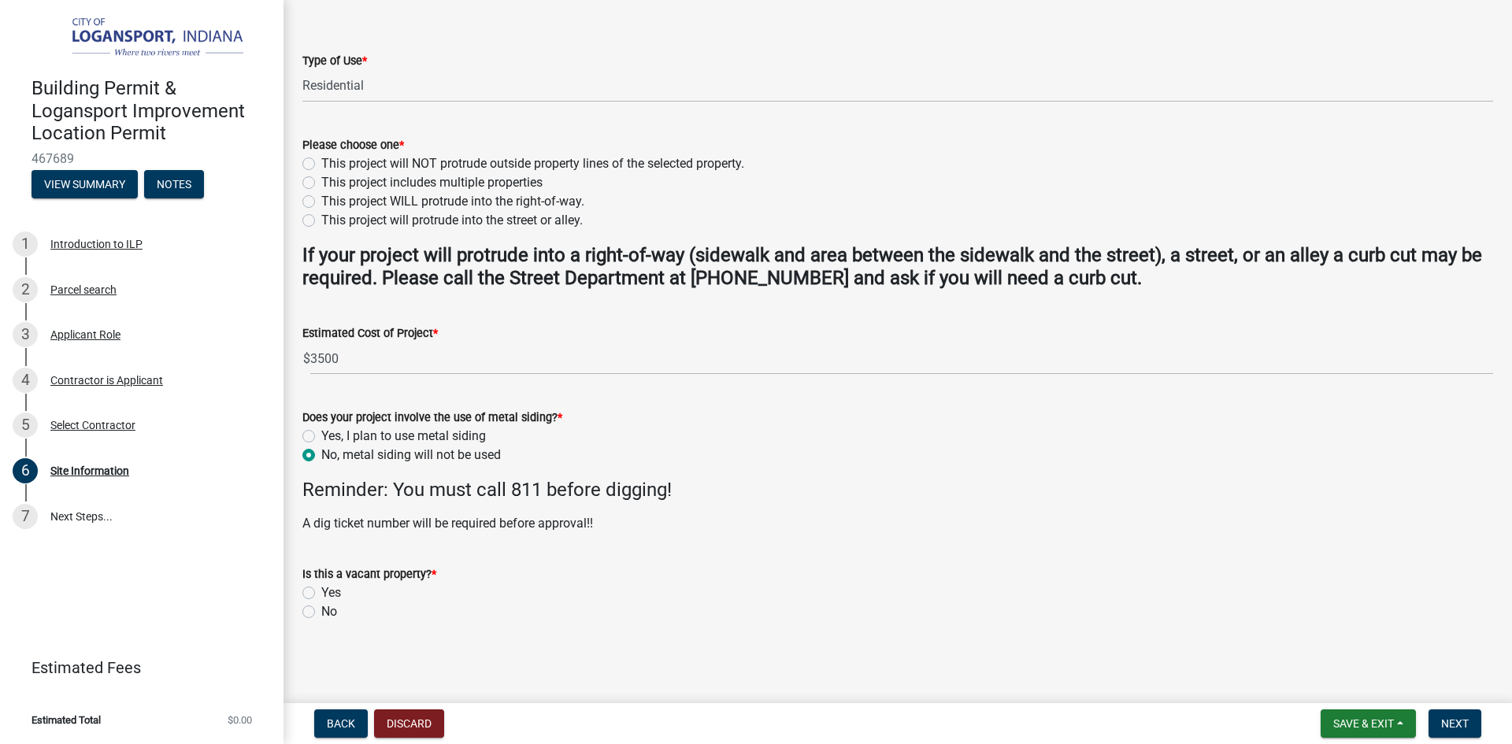
click at [321, 592] on label "Yes" at bounding box center [331, 593] width 20 height 19
click at [321, 592] on input "Yes" at bounding box center [326, 589] width 10 height 10
radio input "true"
click at [1465, 726] on span "Next" at bounding box center [1455, 723] width 28 height 13
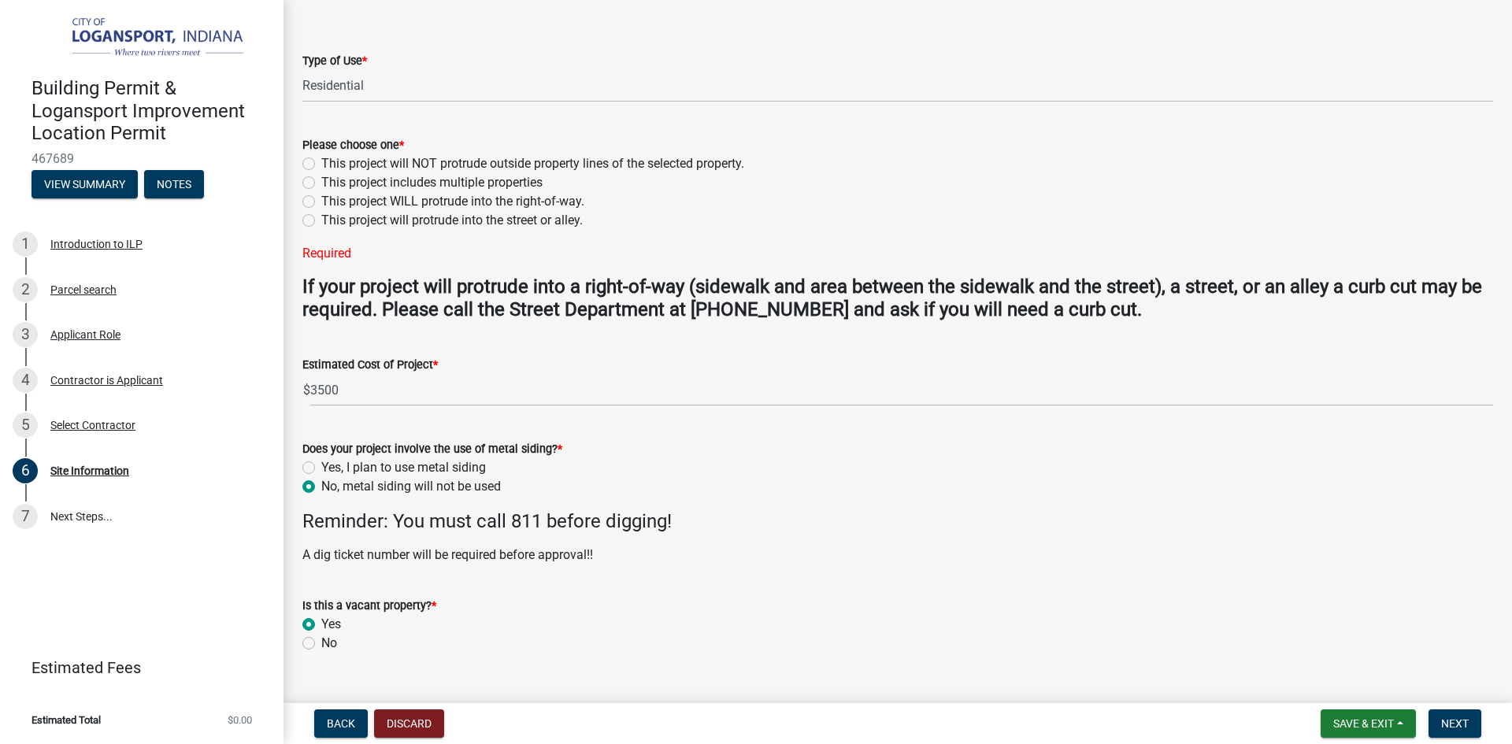
click at [321, 164] on label "This project will NOT protrude outside property lines of the selected property." at bounding box center [532, 163] width 423 height 19
click at [321, 164] on input "This project will NOT protrude outside property lines of the selected property." at bounding box center [326, 159] width 10 height 10
radio input "true"
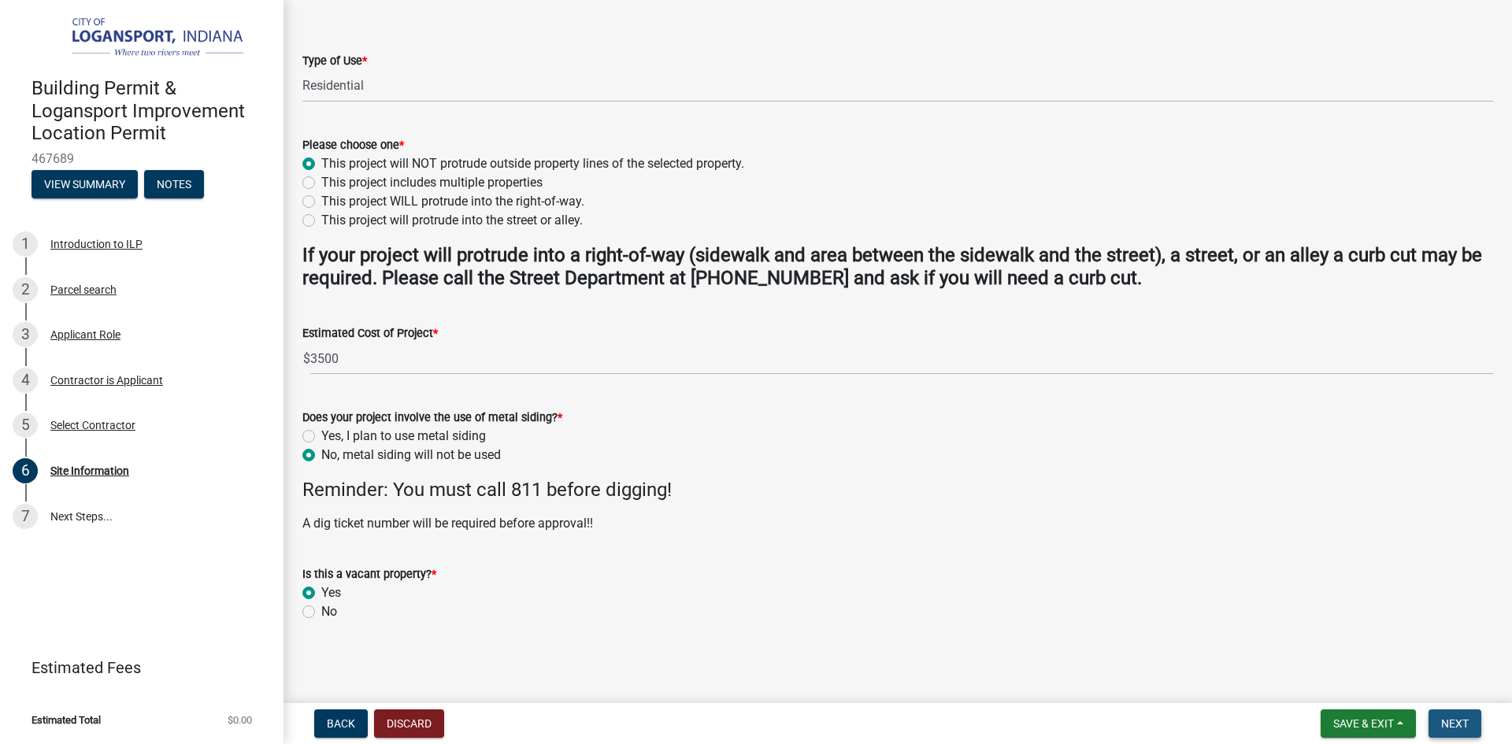
click at [1458, 721] on span "Next" at bounding box center [1455, 723] width 28 height 13
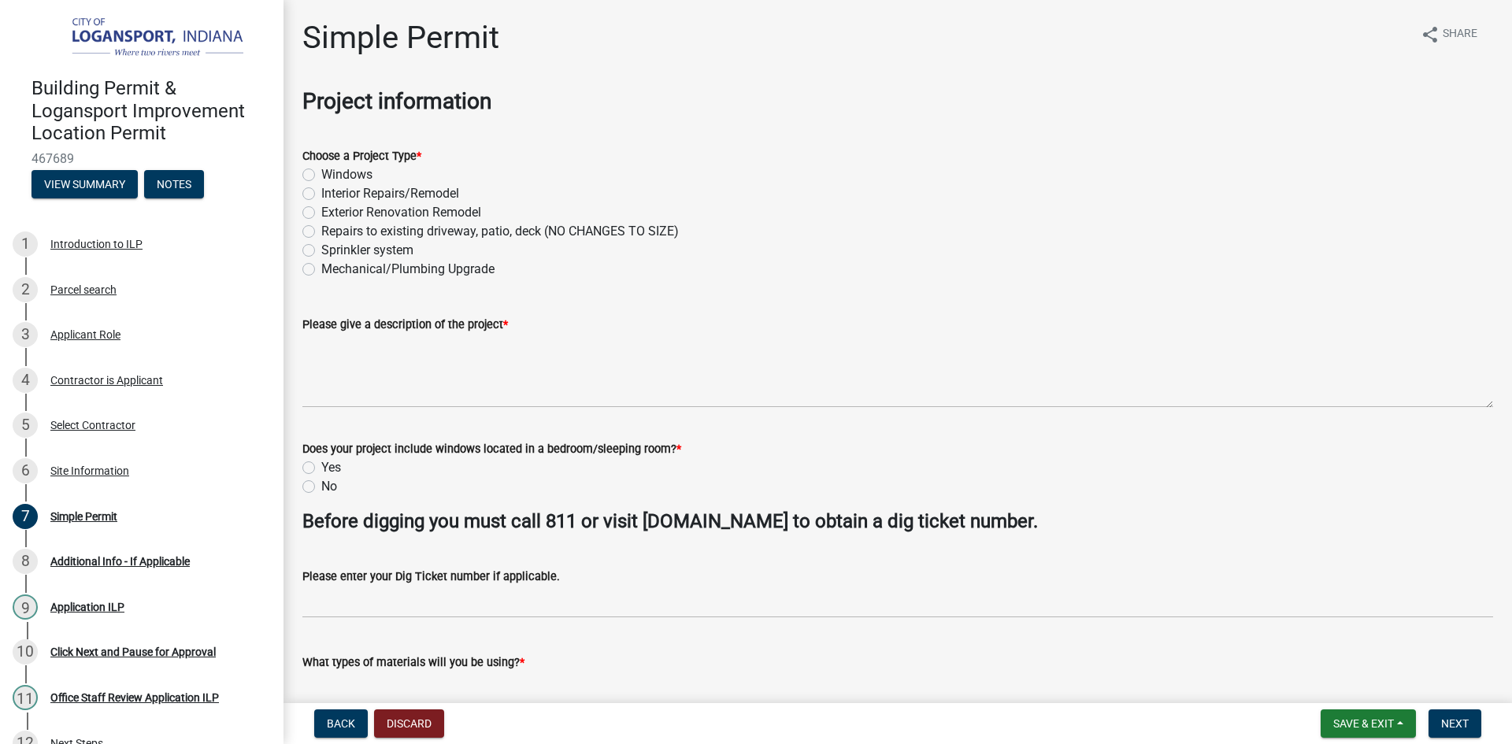
click at [321, 269] on label "Mechanical/Plumbing Upgrade" at bounding box center [407, 269] width 173 height 19
click at [321, 269] on input "Mechanical/Plumbing Upgrade" at bounding box center [326, 265] width 10 height 10
radio input "true"
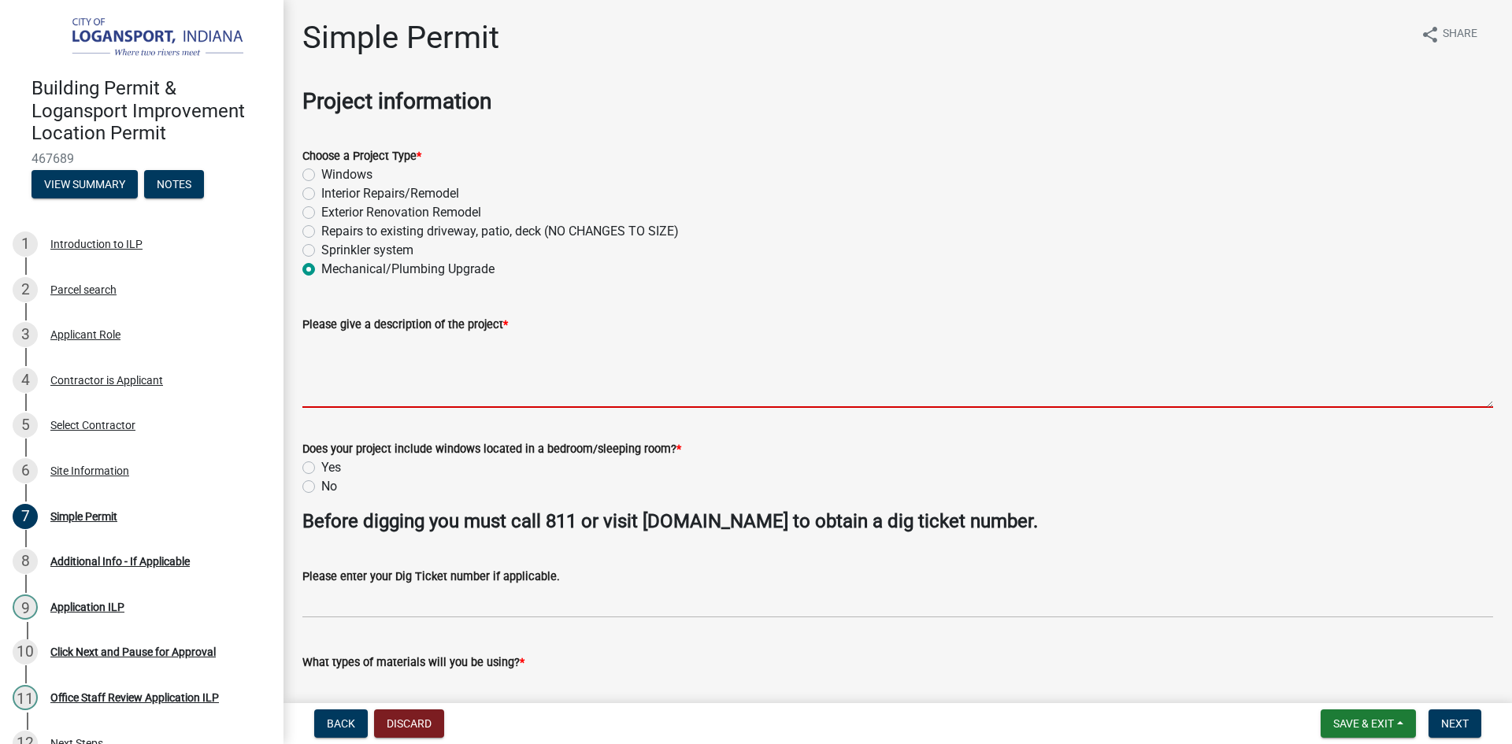
click at [374, 388] on textarea "Please give a description of the project *" at bounding box center [897, 371] width 1191 height 74
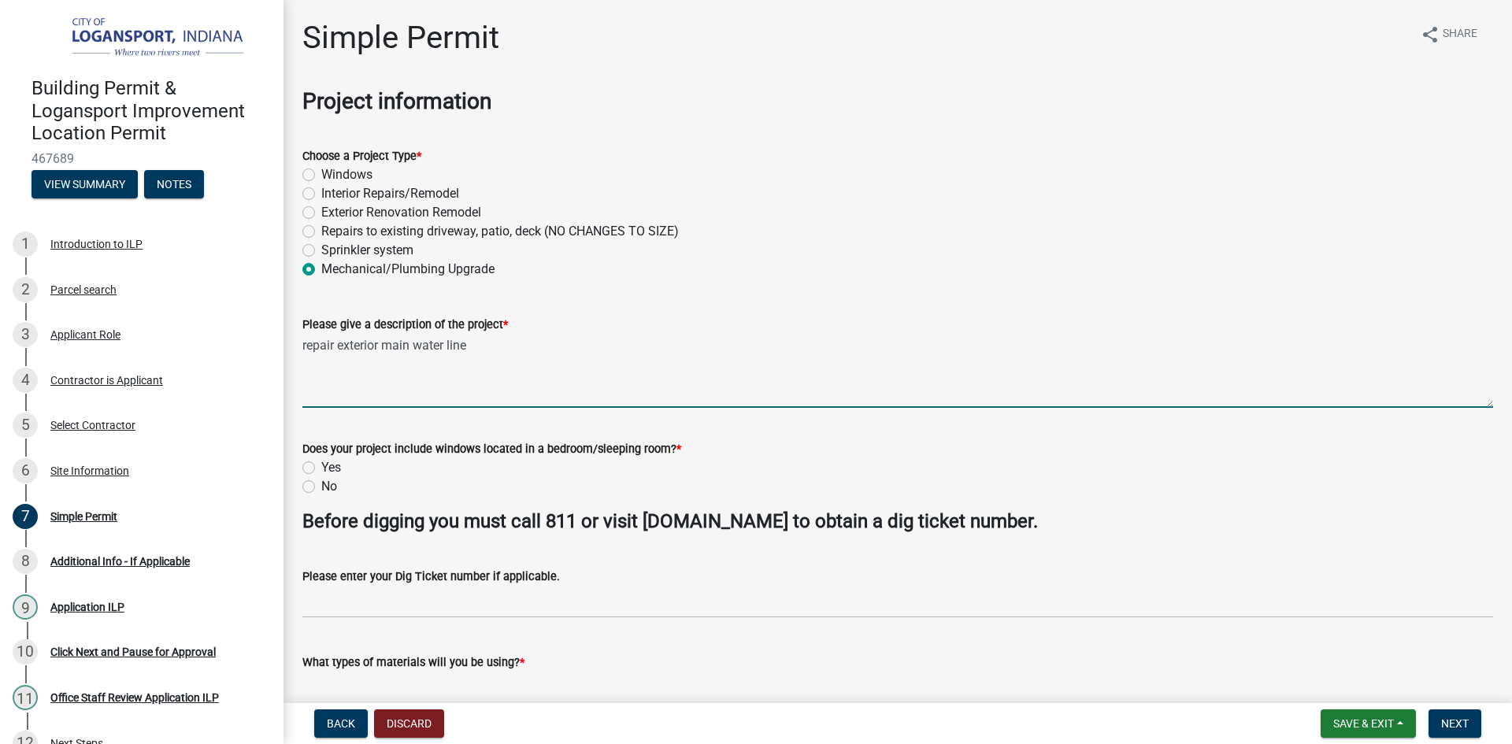
type textarea "repair exterior main water line"
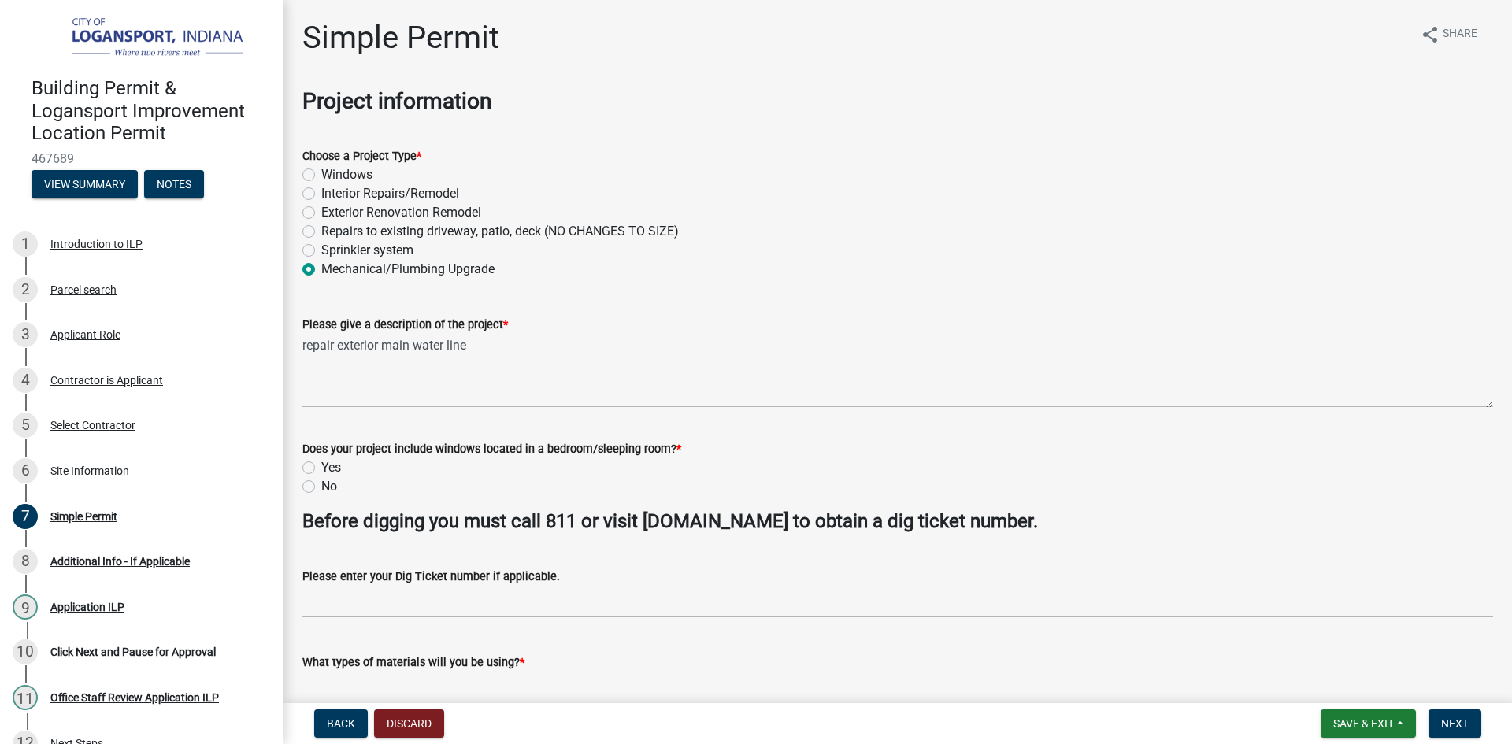
click at [321, 485] on label "No" at bounding box center [329, 486] width 16 height 19
click at [321, 485] on input "No" at bounding box center [326, 482] width 10 height 10
radio input "true"
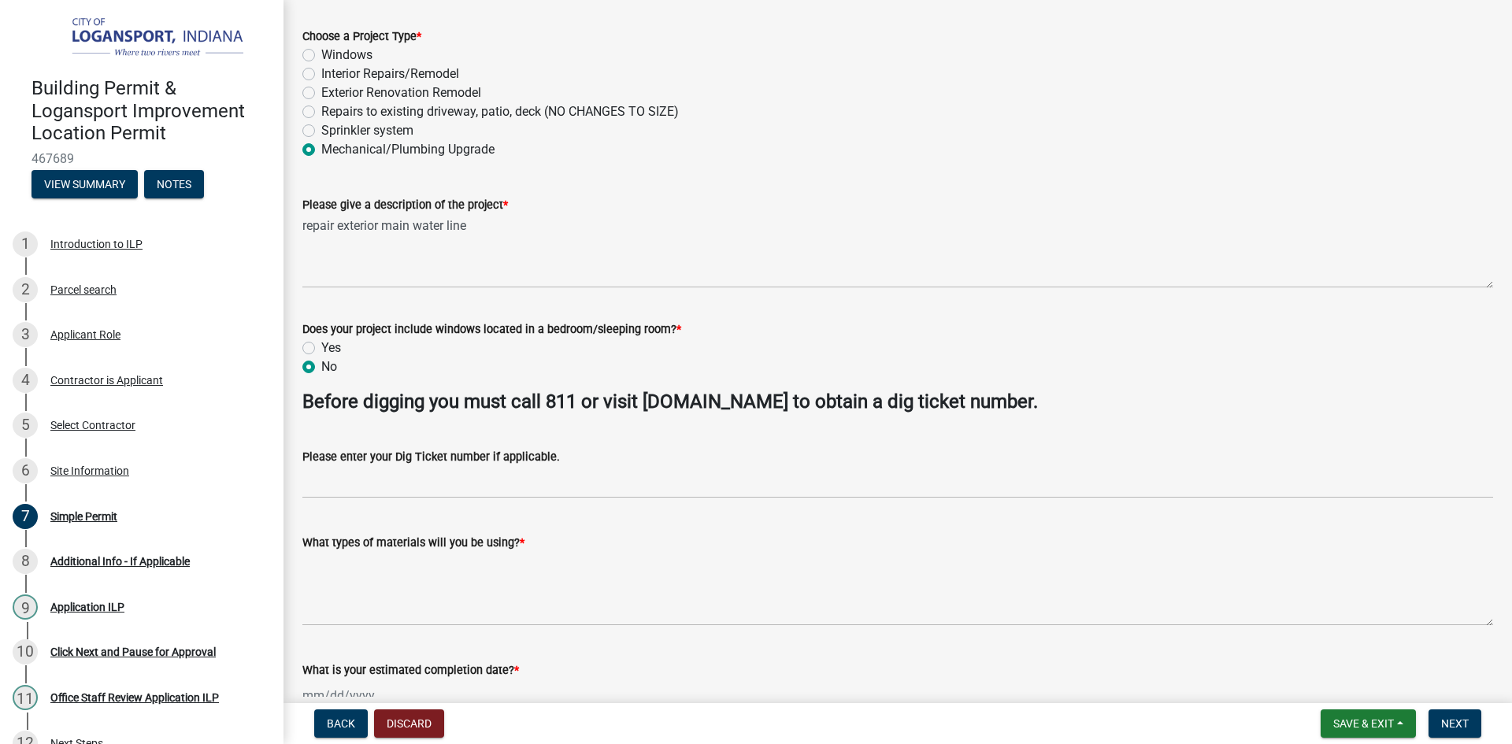
scroll to position [157, 0]
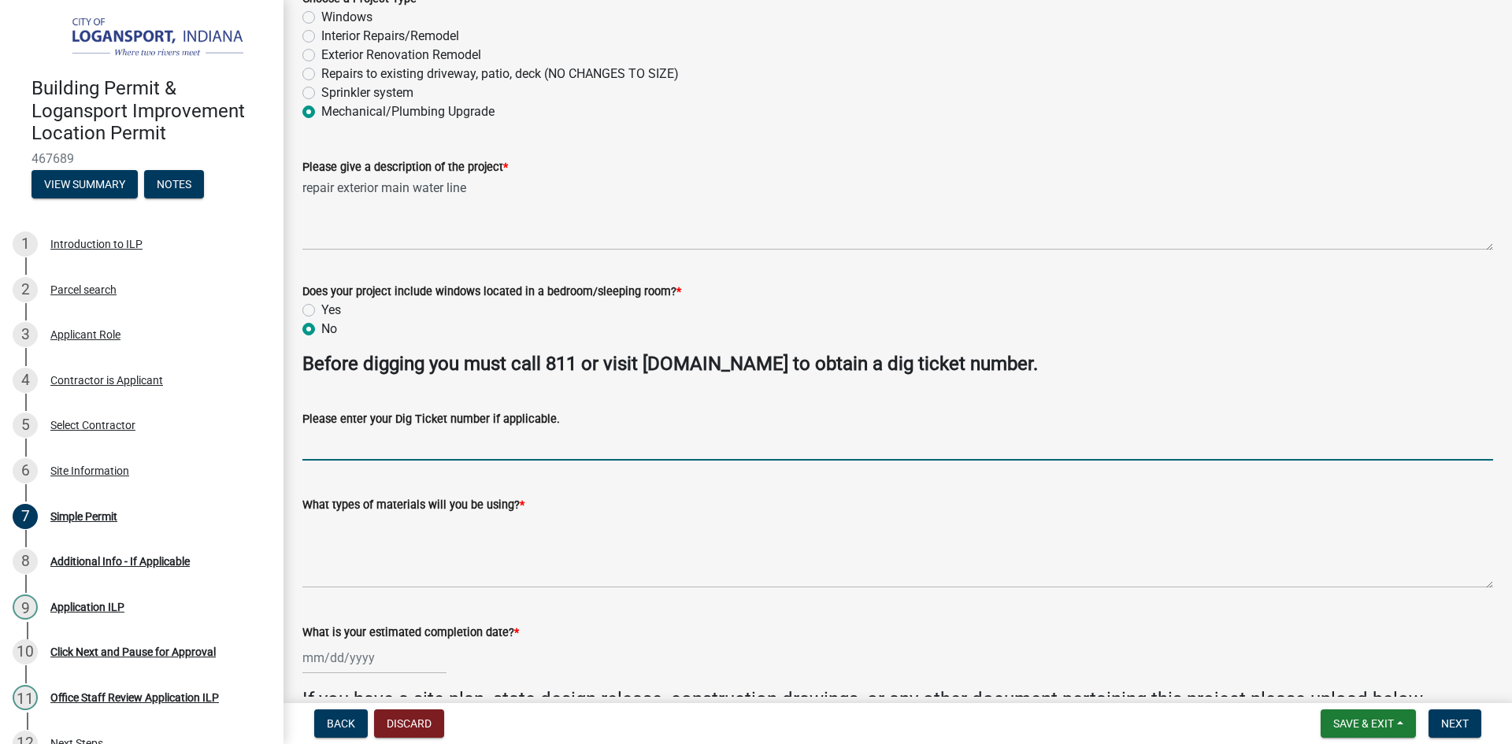
click at [390, 445] on input "Please enter your Dig Ticket number if applicable." at bounding box center [897, 444] width 1191 height 32
type input "25082106852"
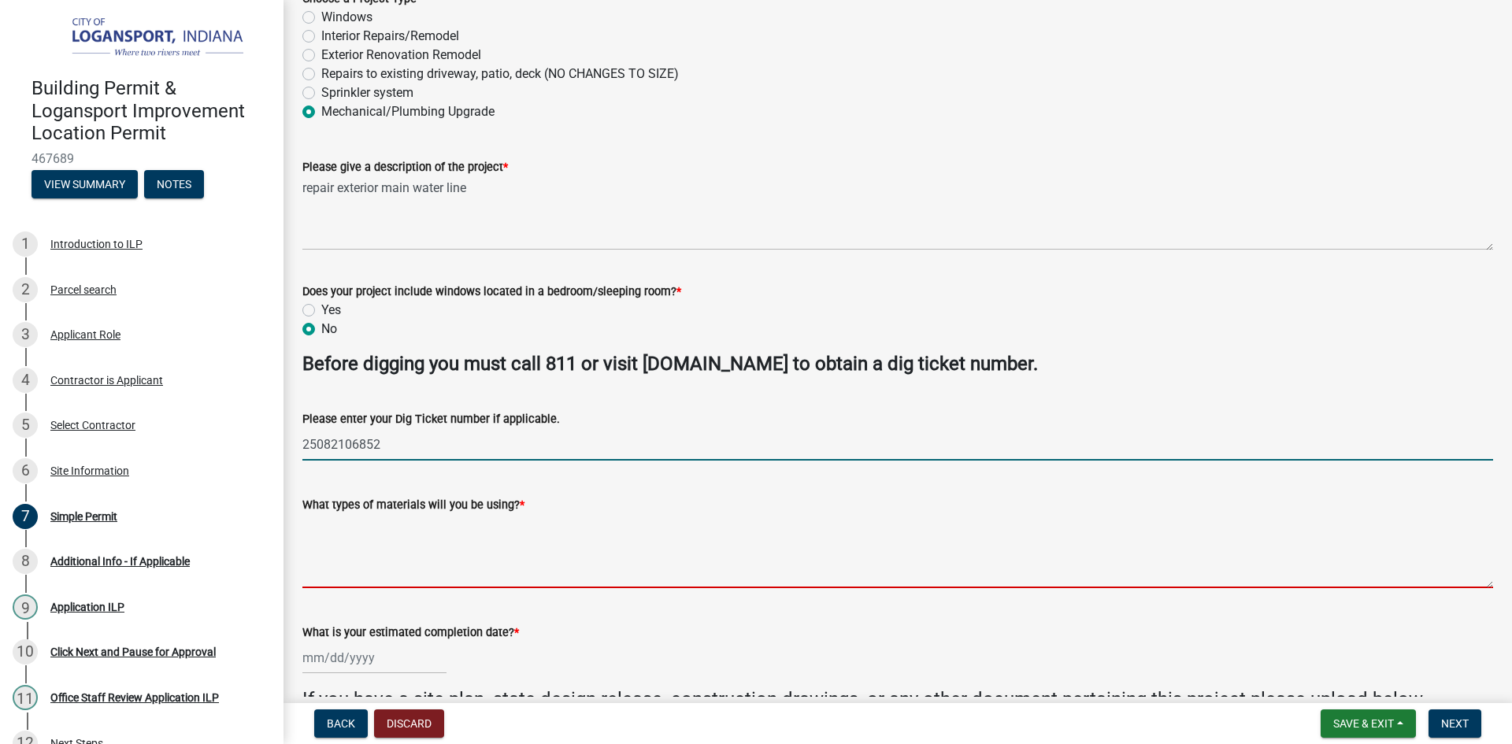
click at [392, 564] on textarea "What types of materials will you be using? *" at bounding box center [897, 551] width 1191 height 74
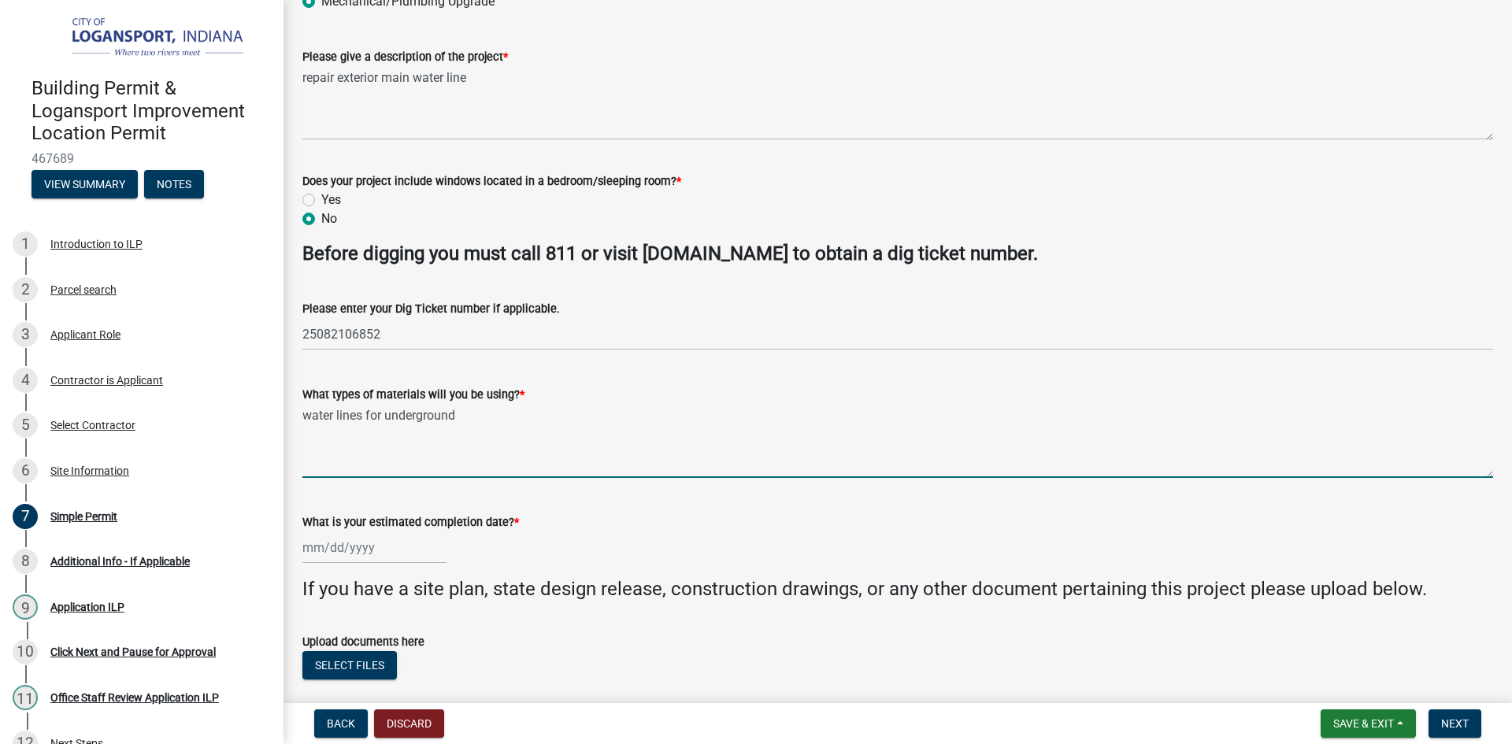
scroll to position [315, 0]
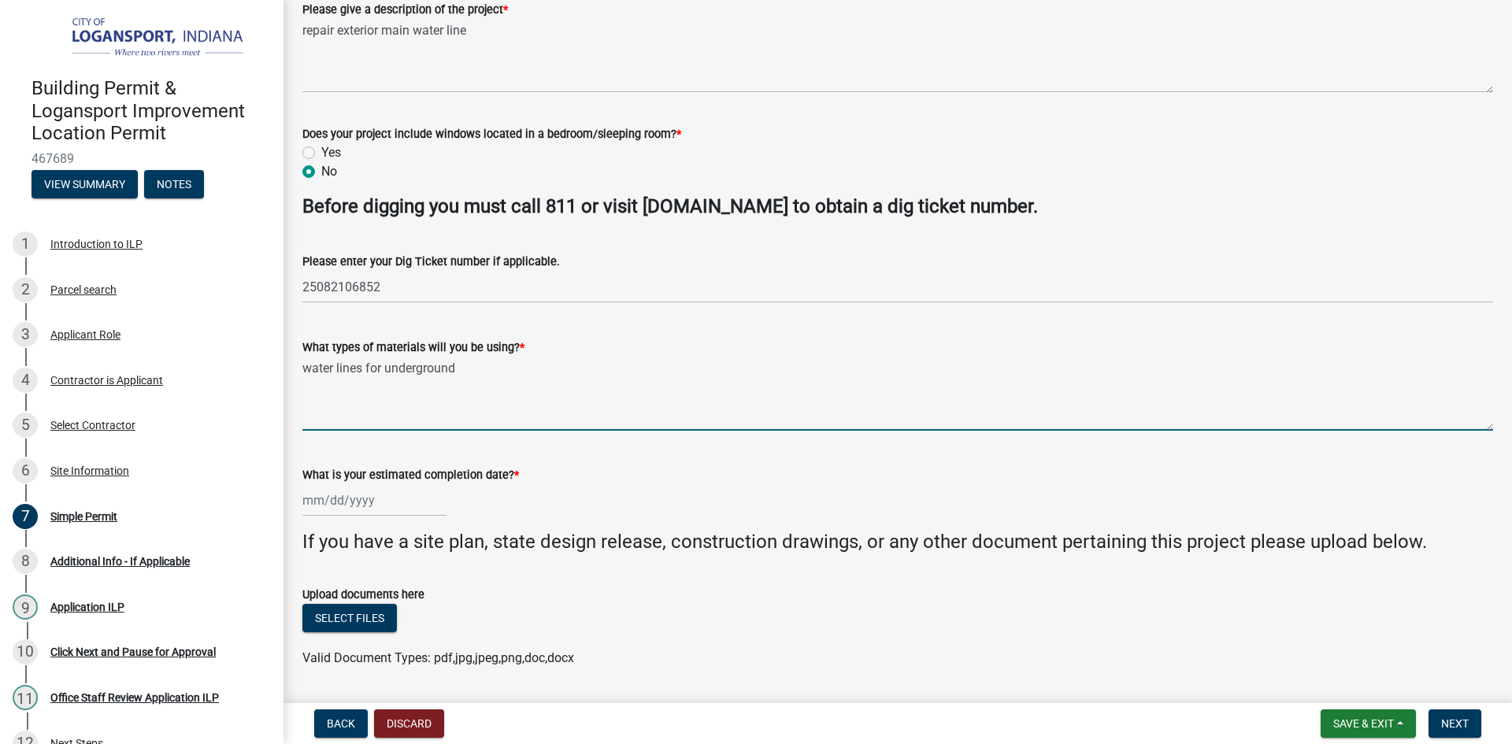
type textarea "water lines for underground"
click at [383, 505] on div at bounding box center [374, 500] width 144 height 32
select select "8"
select select "2025"
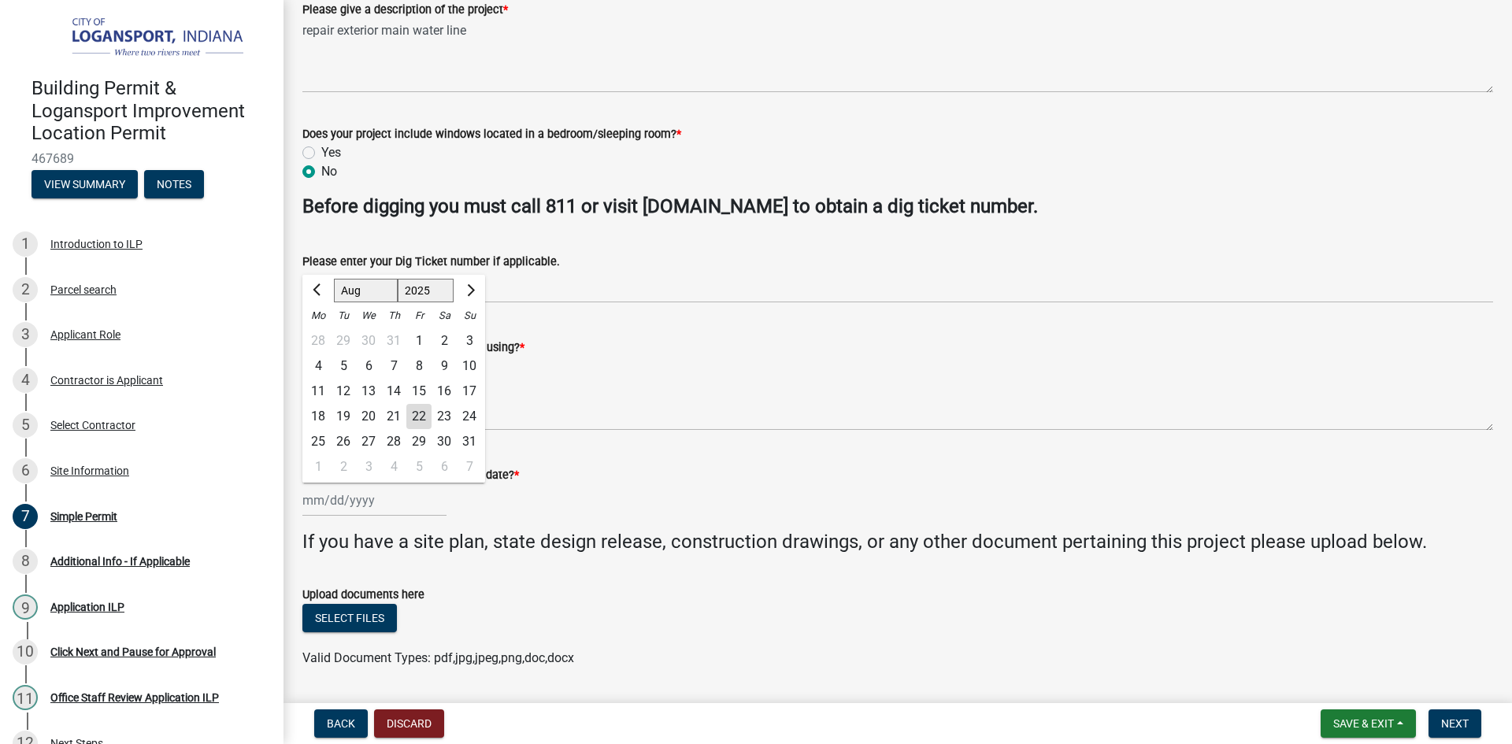
click at [395, 439] on div "28" at bounding box center [393, 441] width 25 height 25
type input "[DATE]"
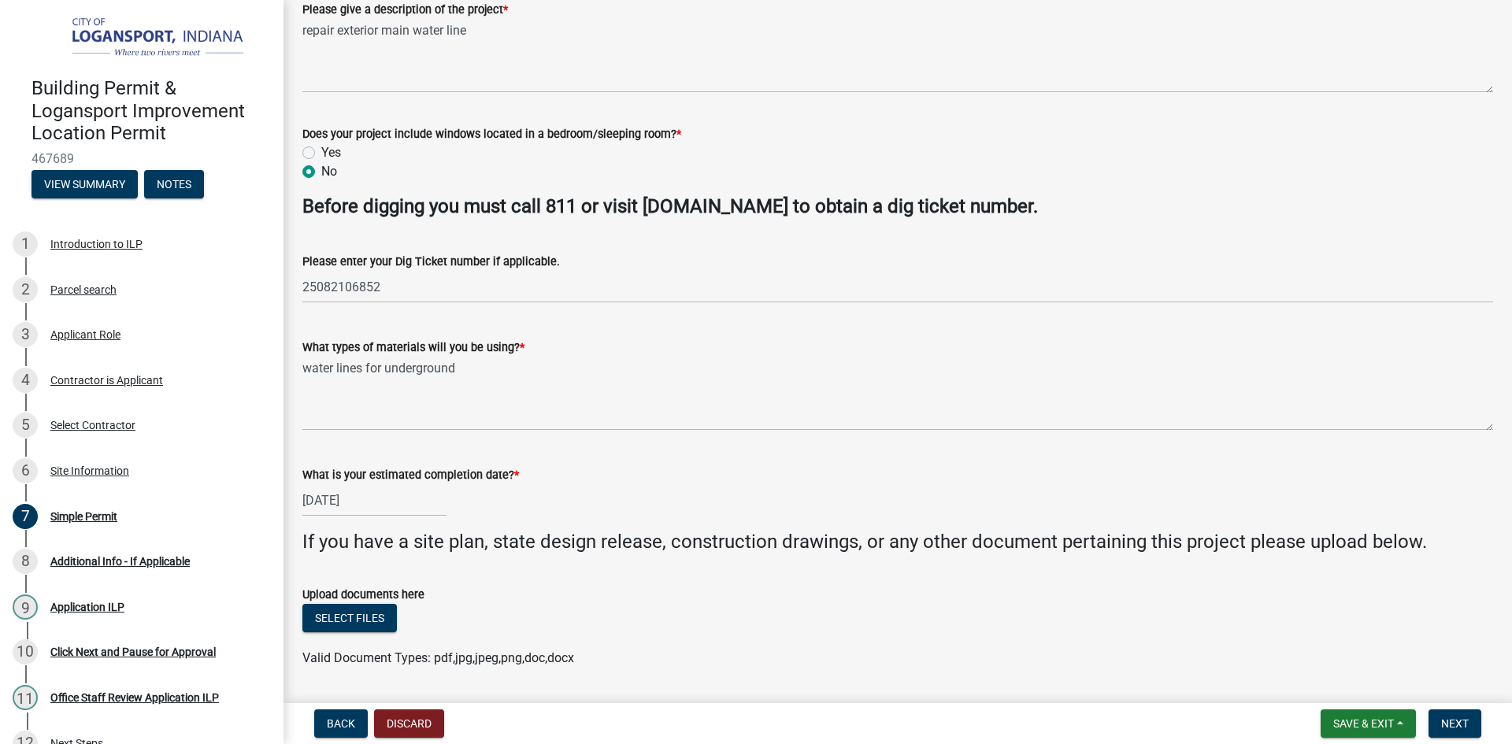
scroll to position [361, 0]
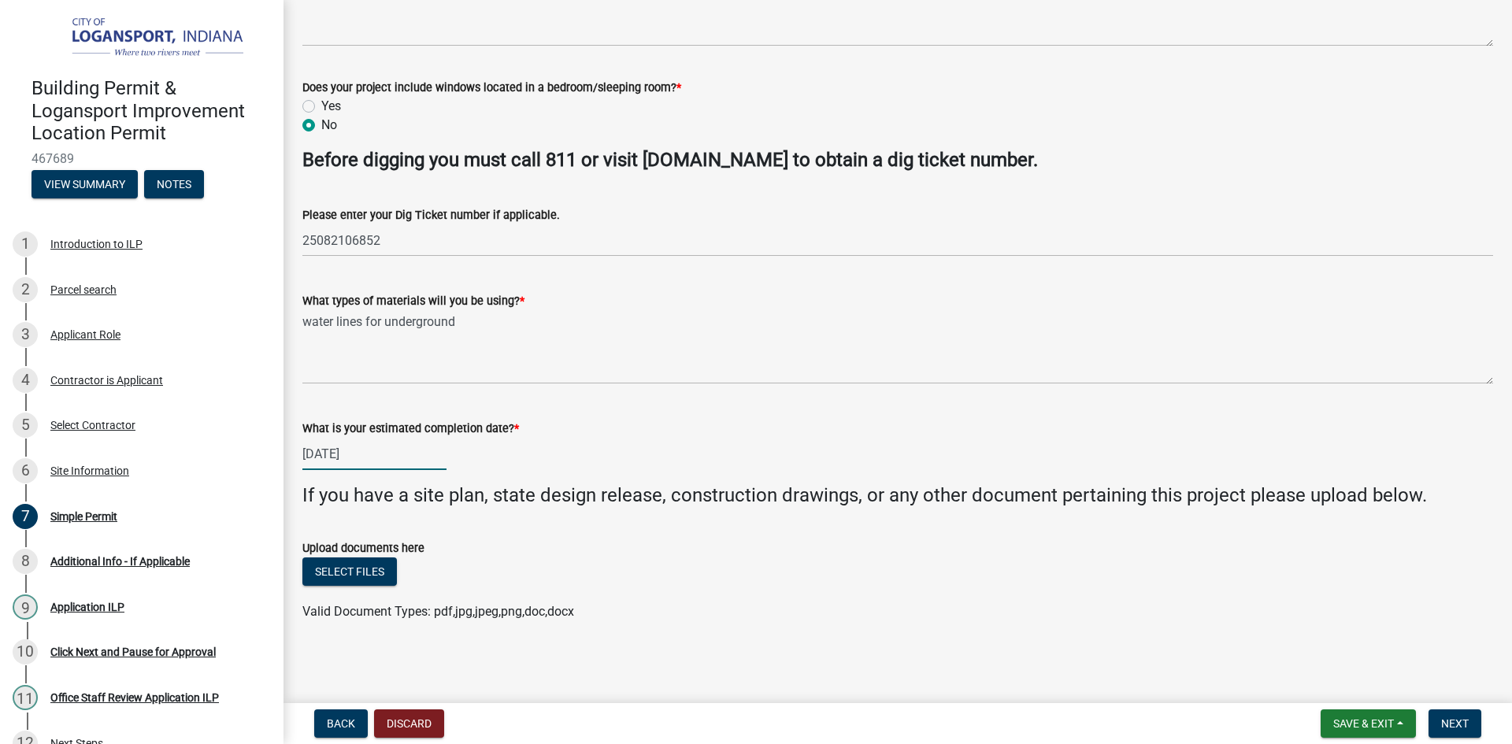
click at [397, 460] on div "[DATE]" at bounding box center [374, 454] width 144 height 32
select select "8"
select select "2025"
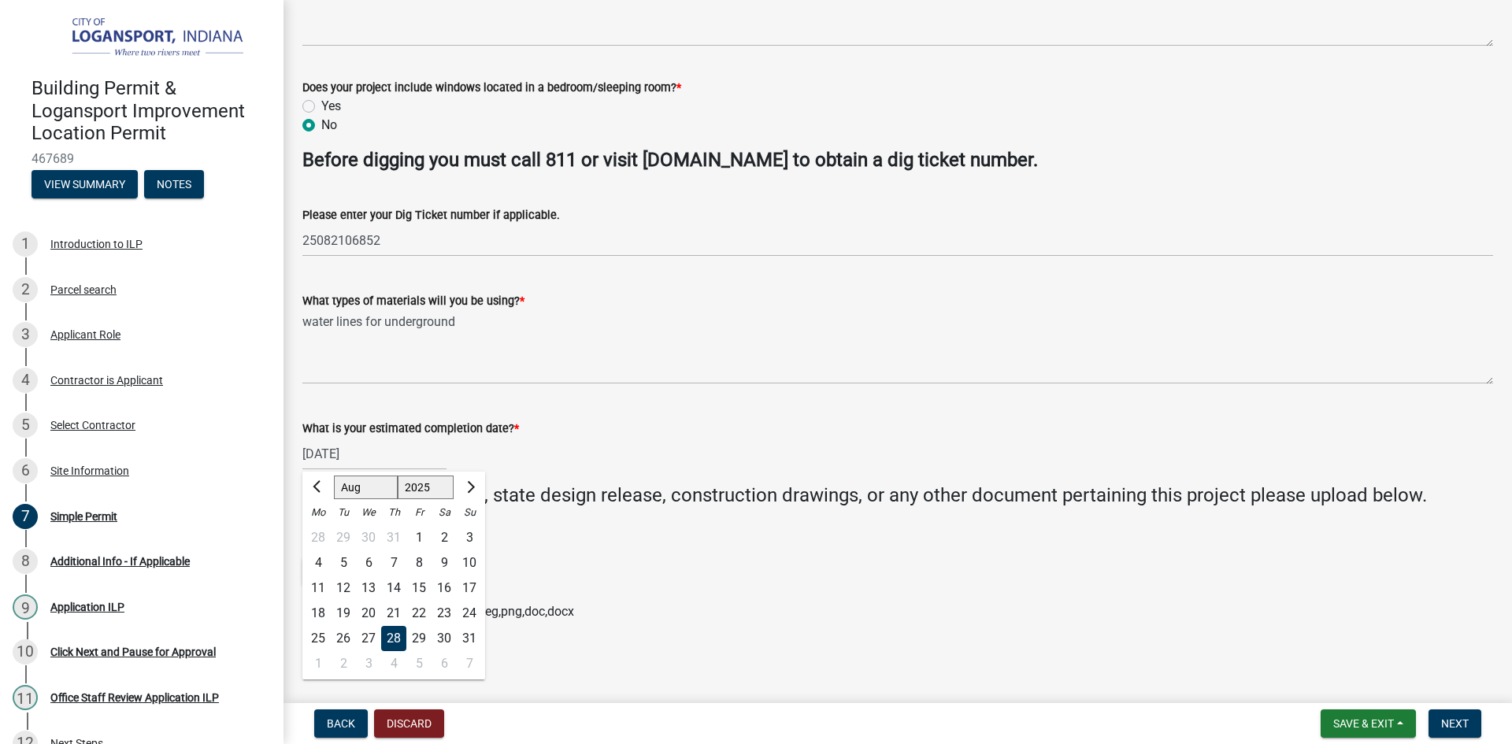
click at [450, 638] on div "30" at bounding box center [444, 638] width 25 height 25
type input "[DATE]"
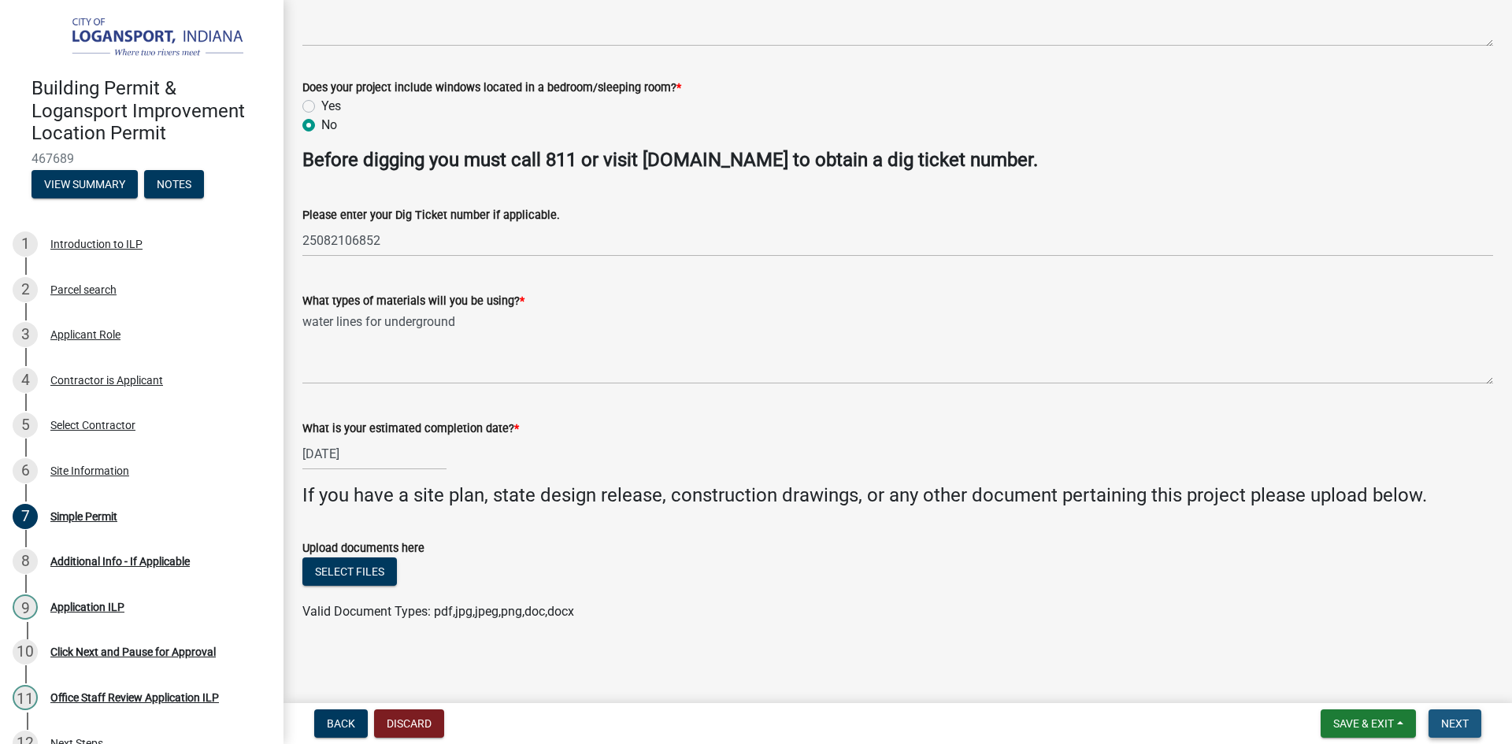
click at [1466, 726] on span "Next" at bounding box center [1455, 723] width 28 height 13
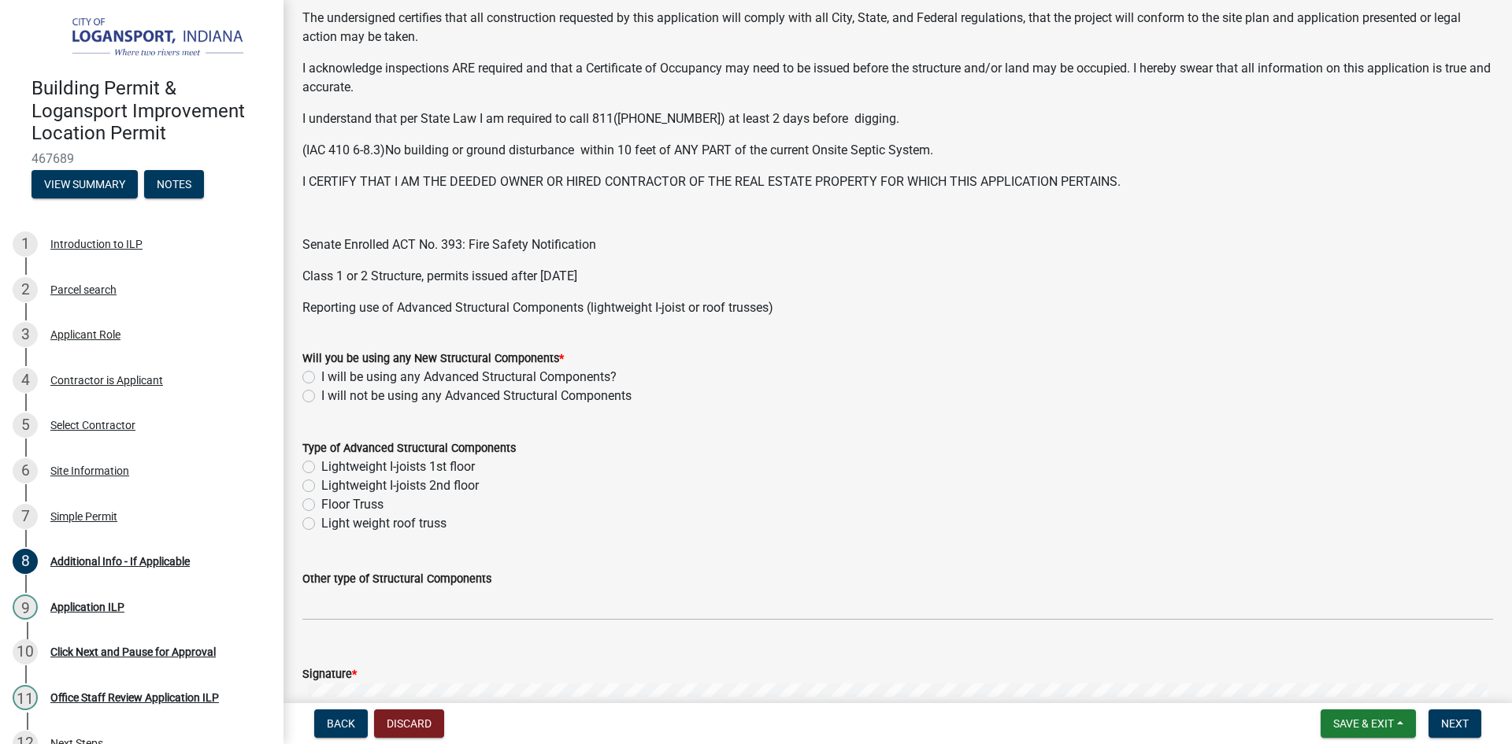
scroll to position [394, 0]
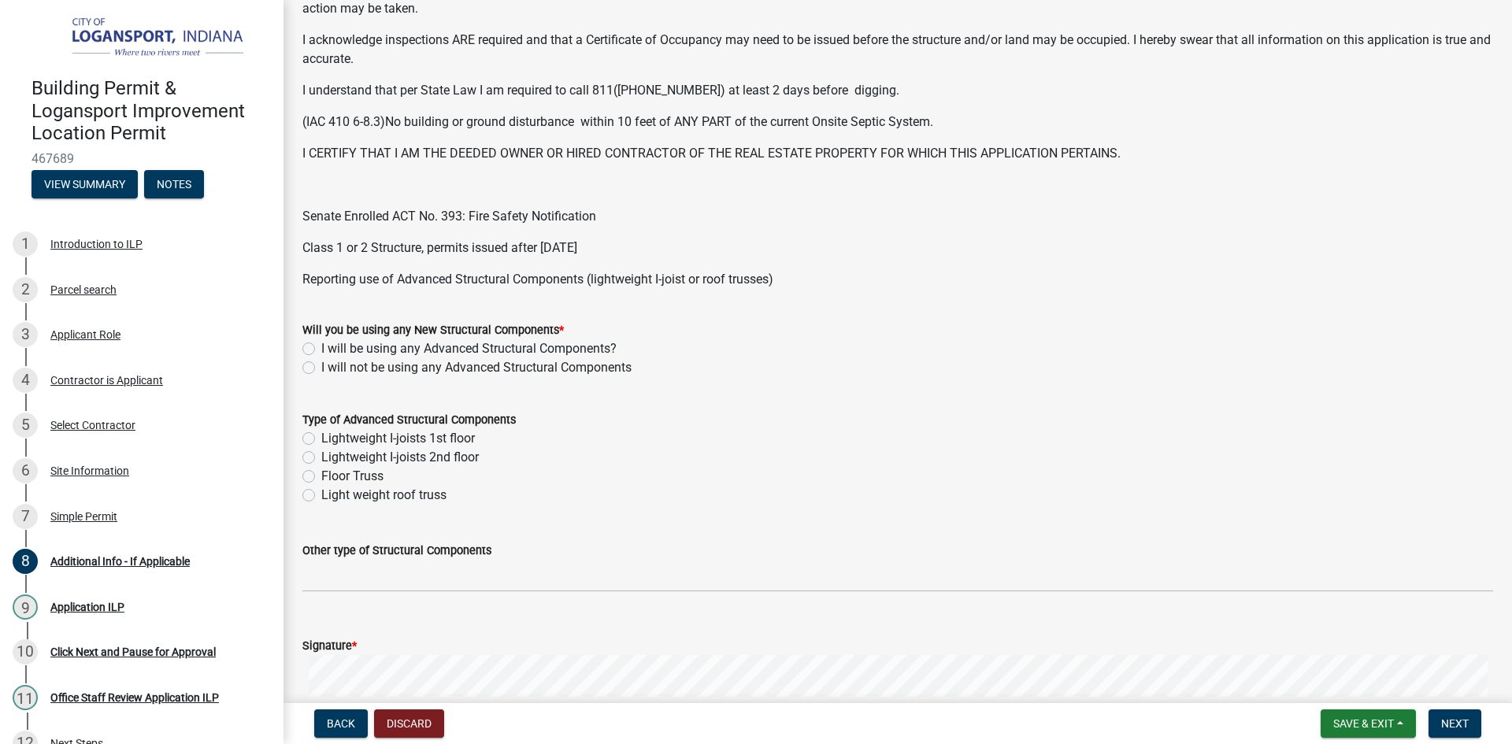
click at [321, 364] on label "I will not be using any Advanced Structural Components" at bounding box center [476, 367] width 310 height 19
click at [321, 364] on input "I will not be using any Advanced Structural Components" at bounding box center [326, 363] width 10 height 10
radio input "true"
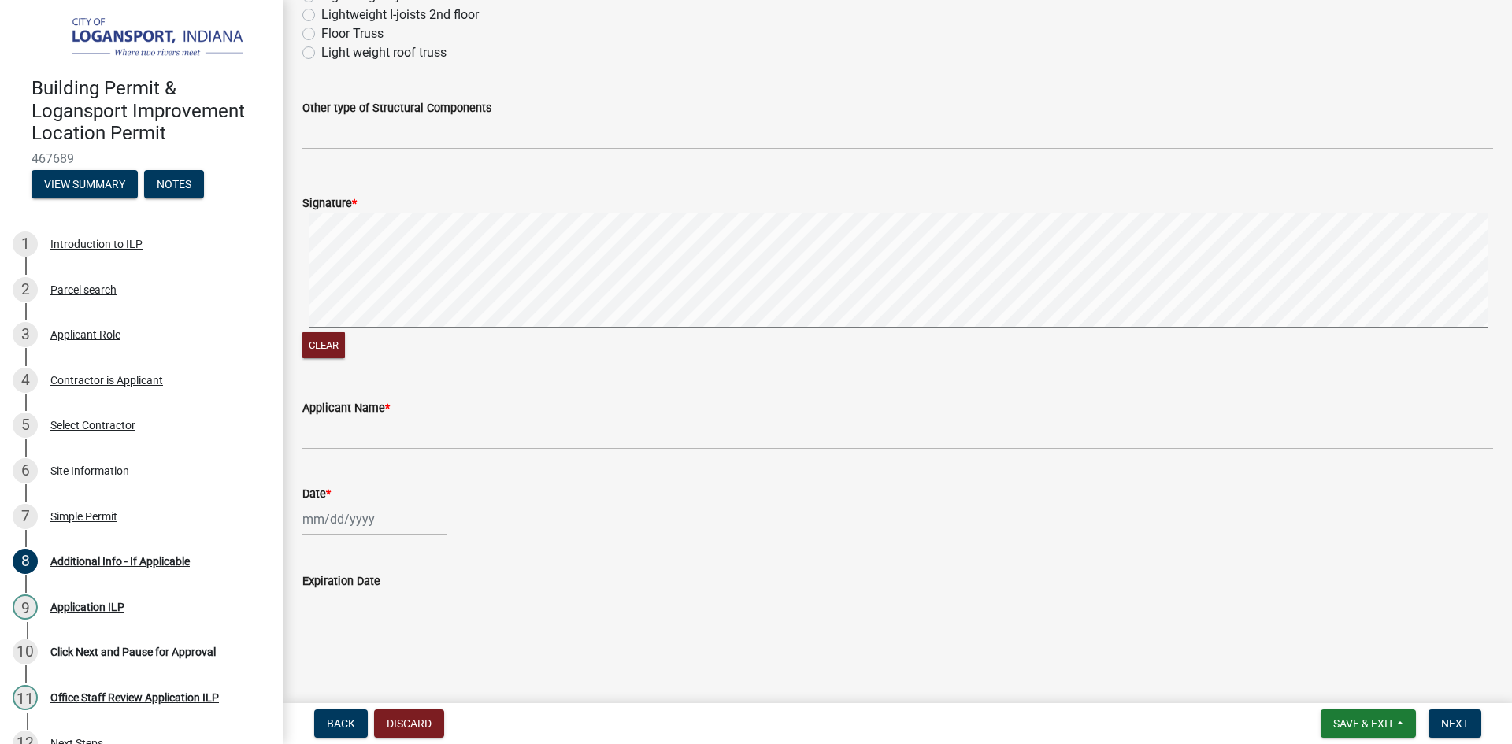
scroll to position [837, 0]
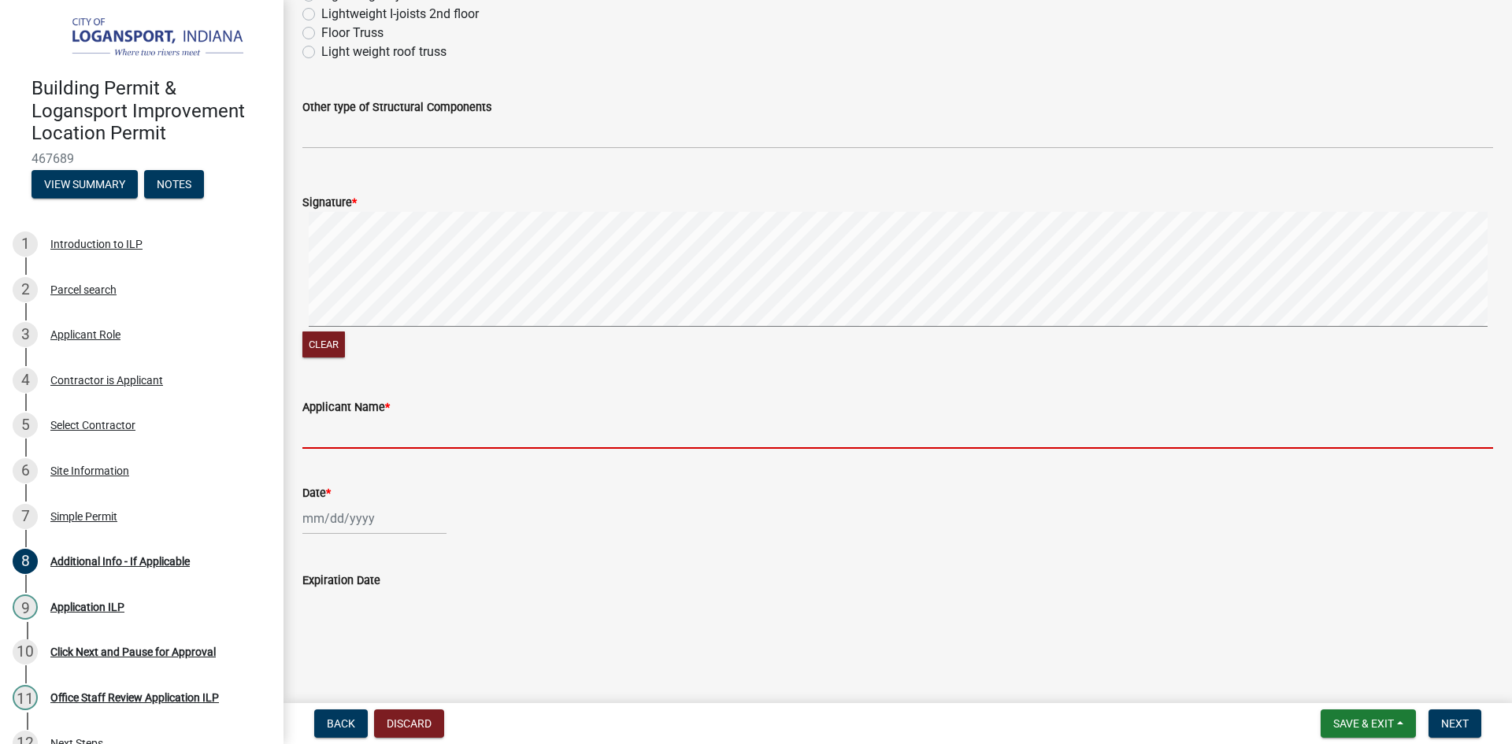
click at [368, 435] on input "Applicant Name *" at bounding box center [897, 433] width 1191 height 32
type input "[PERSON_NAME]"
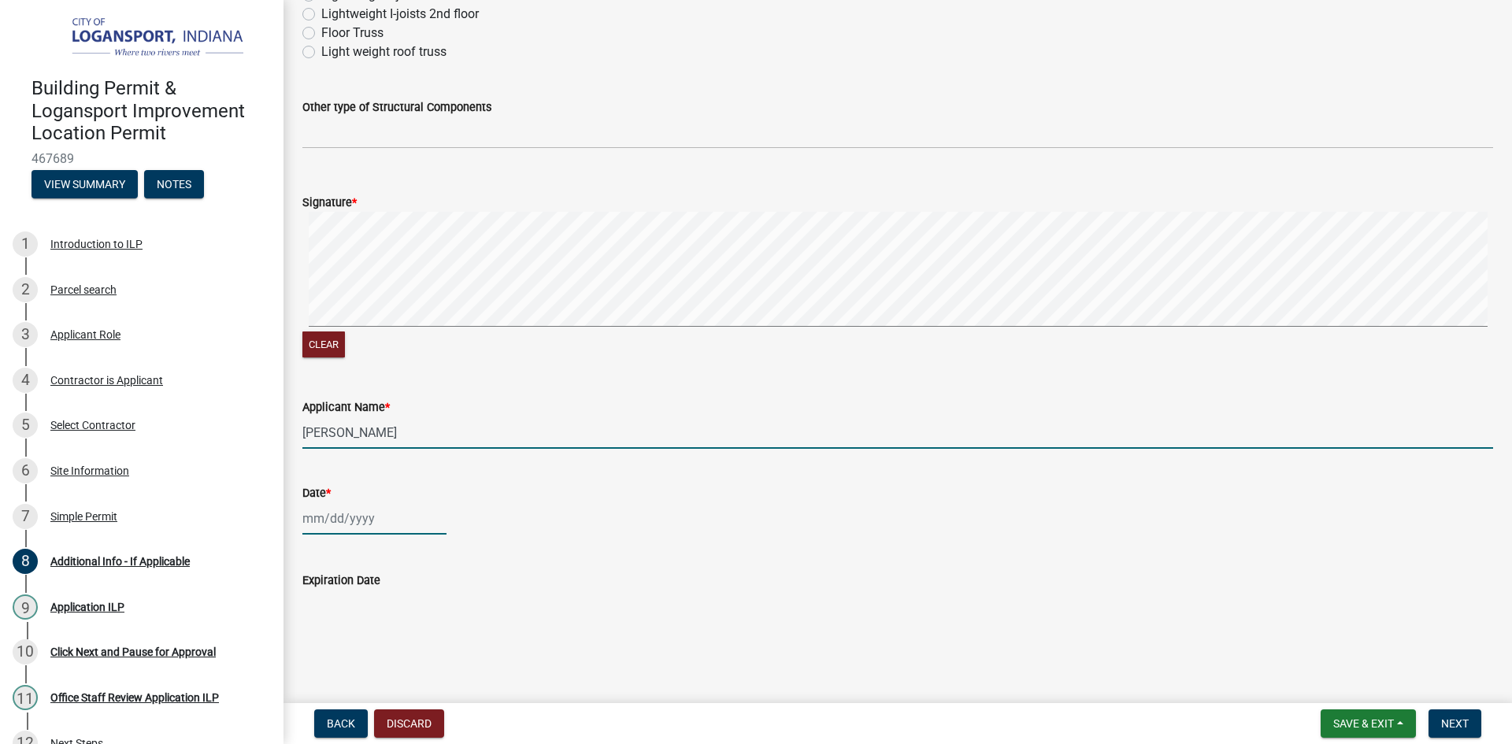
click at [359, 524] on div at bounding box center [374, 518] width 144 height 32
select select "8"
select select "2025"
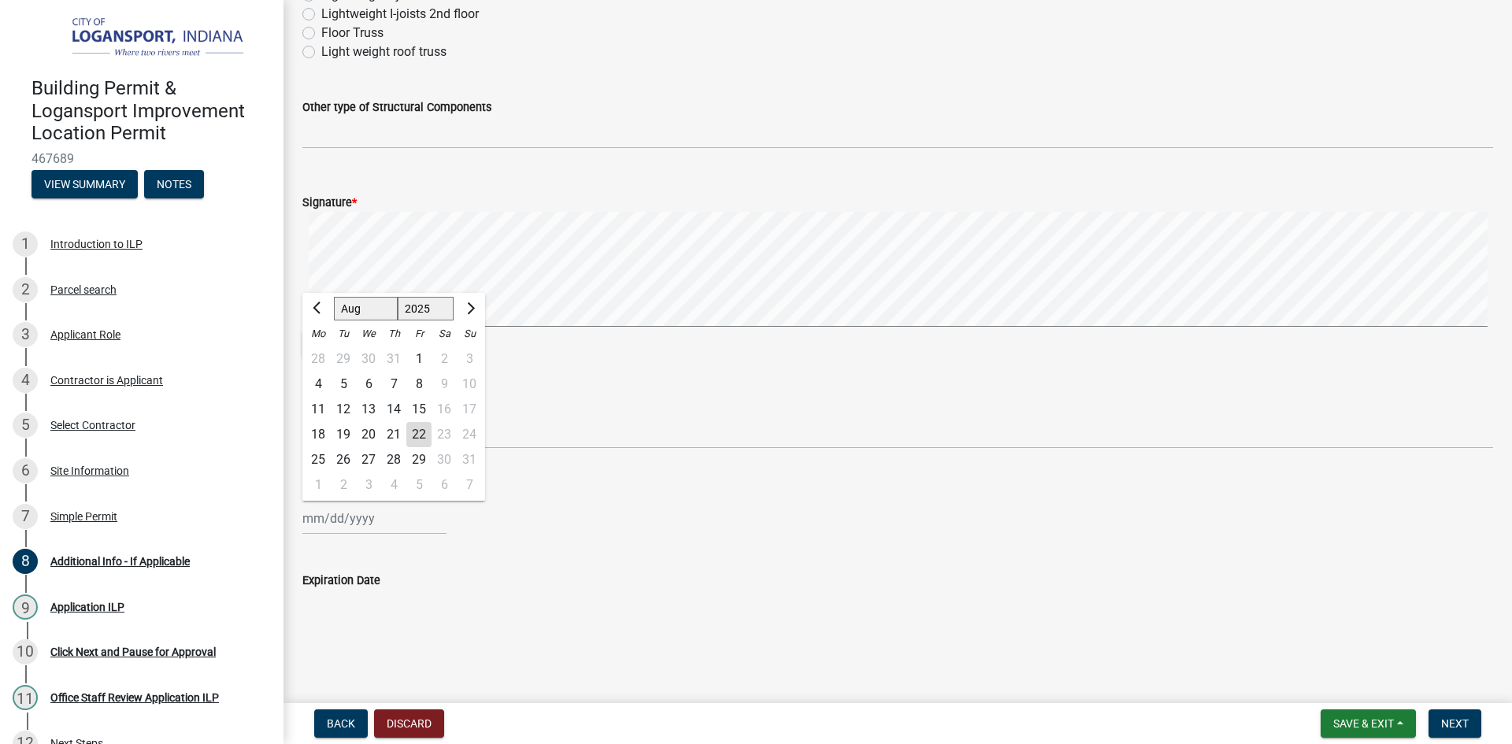
click at [417, 428] on div "22" at bounding box center [418, 434] width 25 height 25
type input "[DATE]"
click at [1463, 724] on span "Next" at bounding box center [1455, 723] width 28 height 13
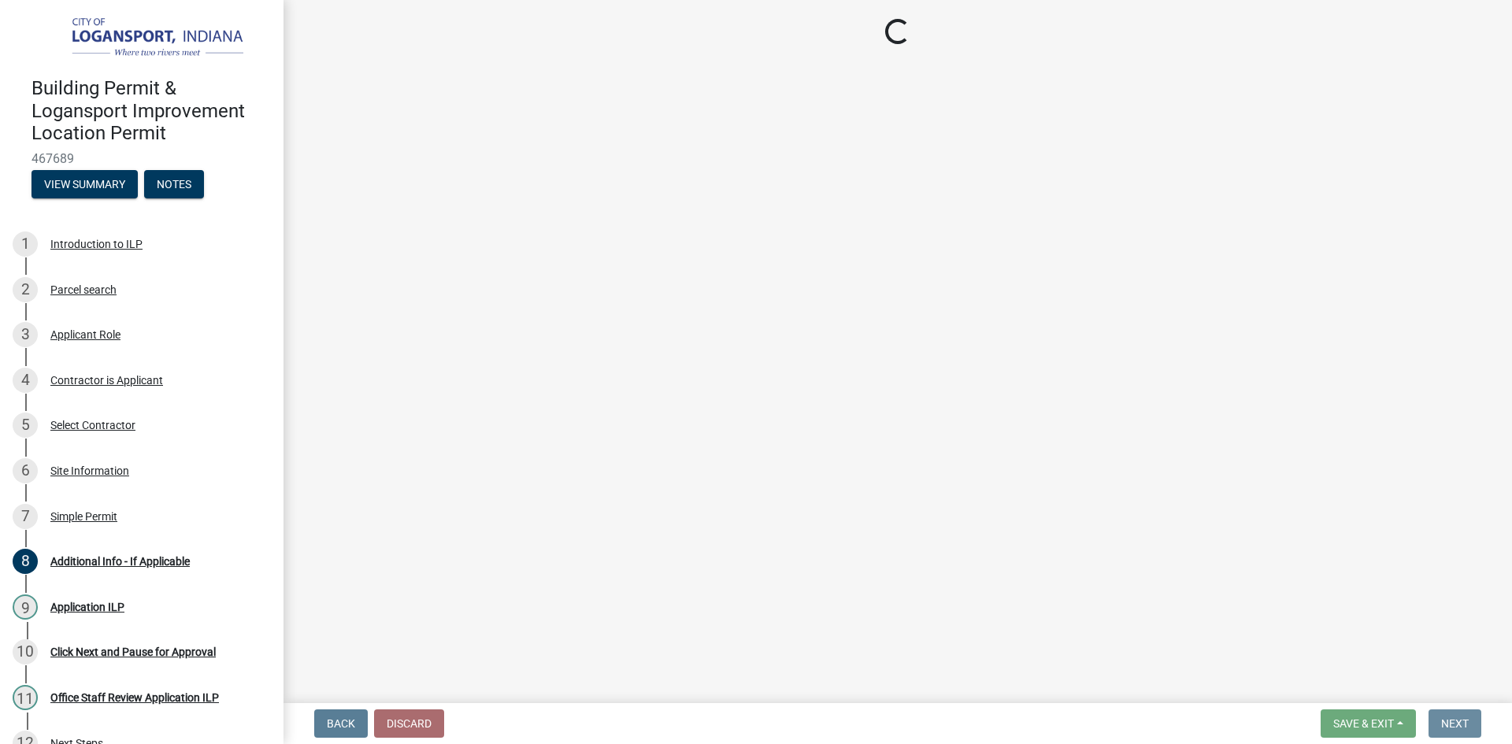
scroll to position [0, 0]
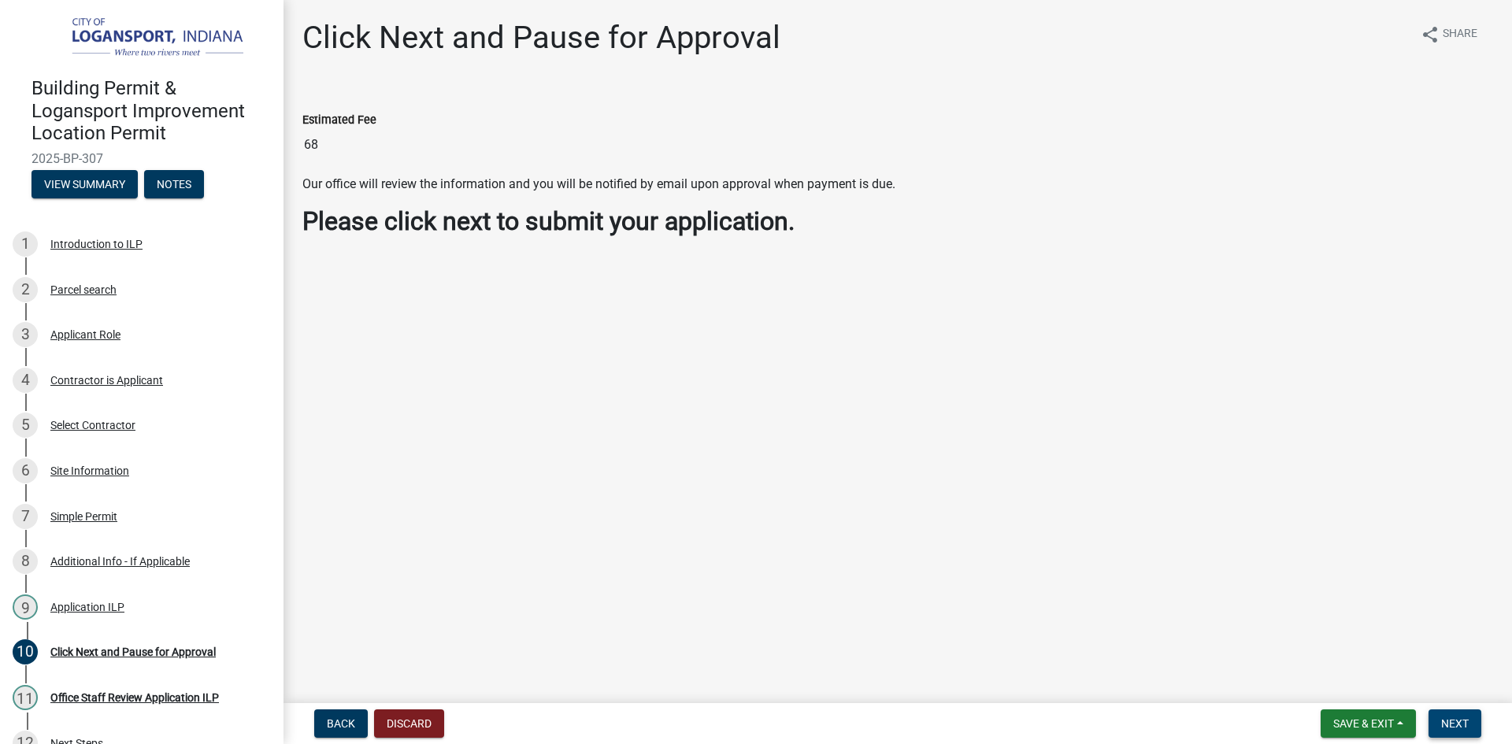
click at [1469, 721] on button "Next" at bounding box center [1455, 724] width 53 height 28
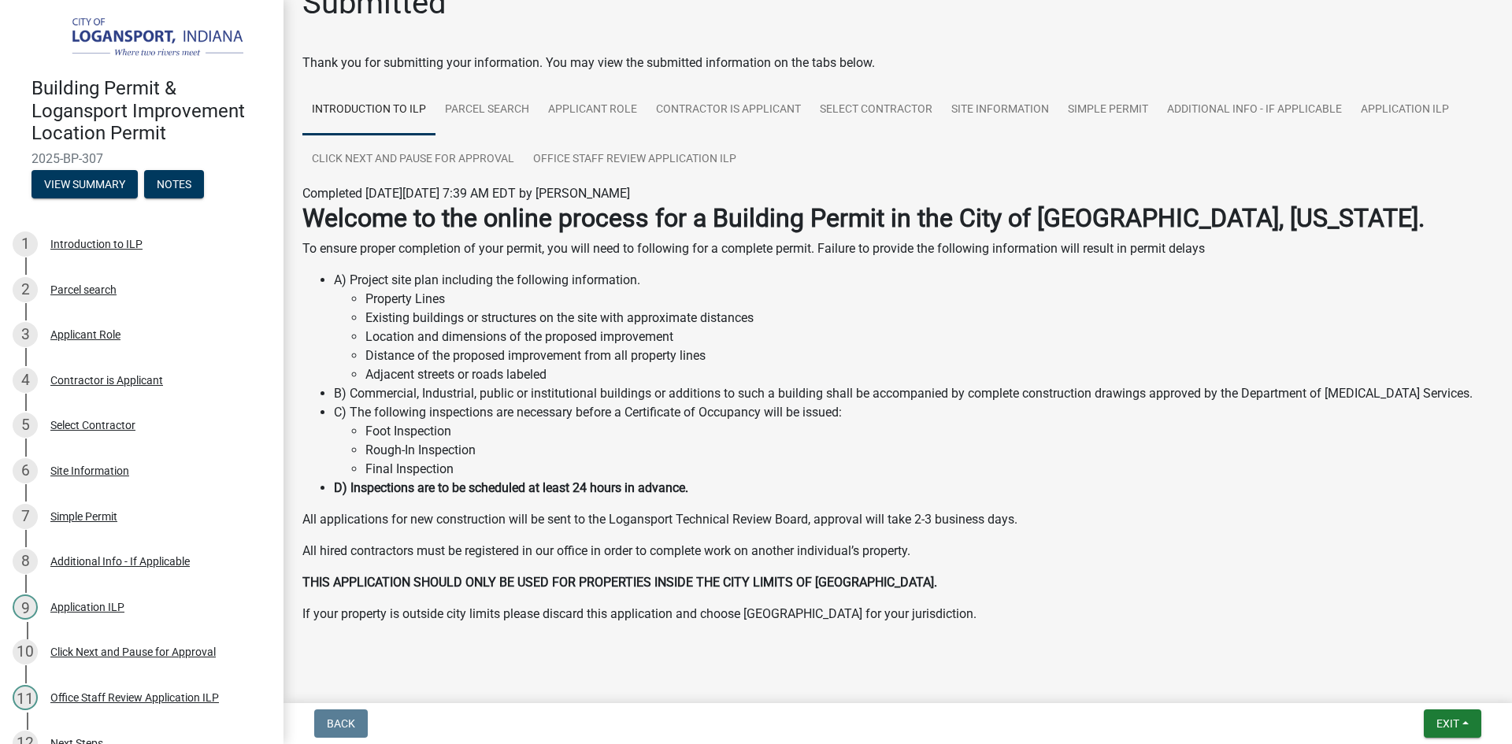
scroll to position [54, 0]
